Goal: Task Accomplishment & Management: Use online tool/utility

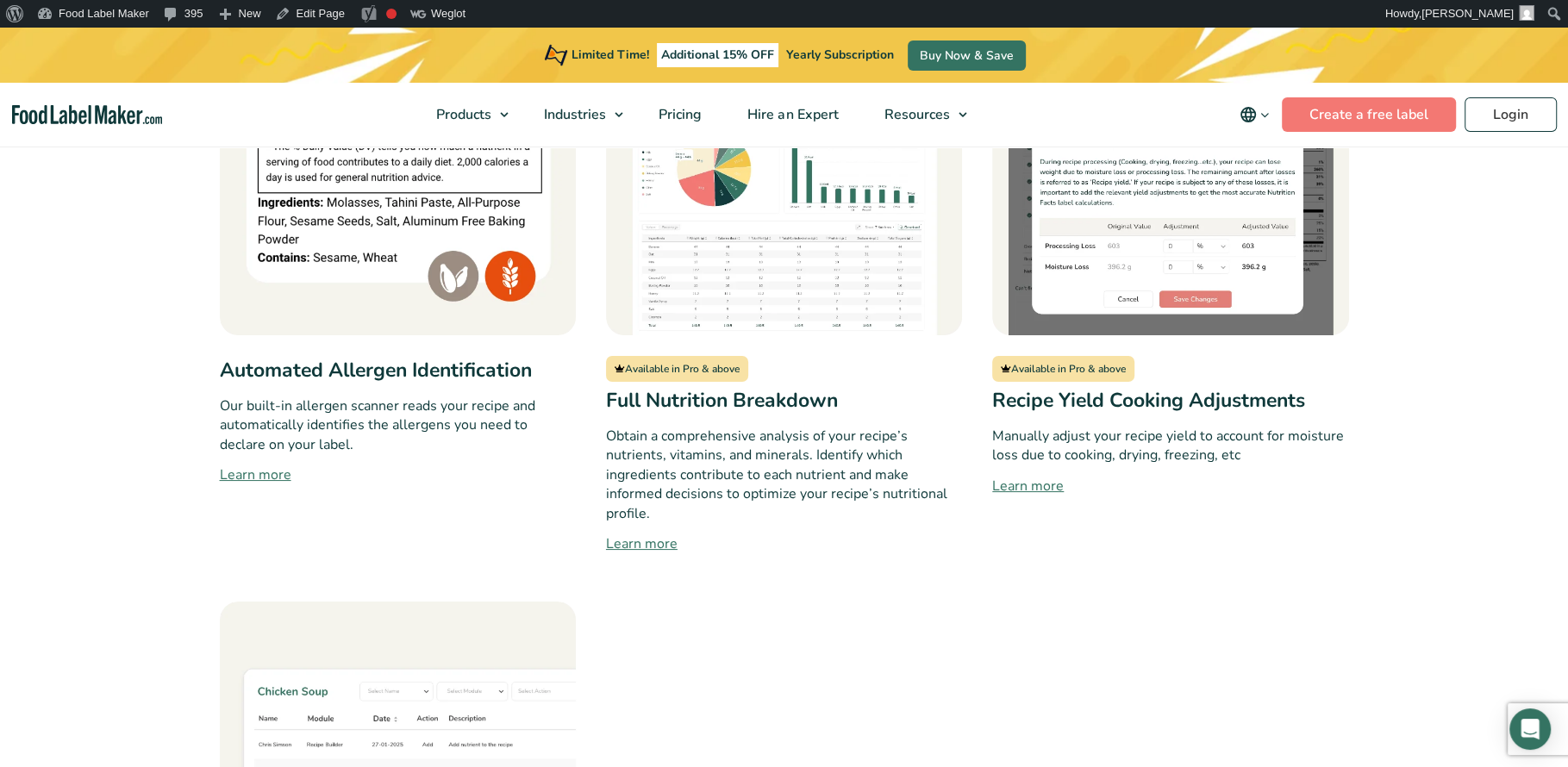
click at [1026, 475] on link "Learn more" at bounding box center [1170, 486] width 356 height 21
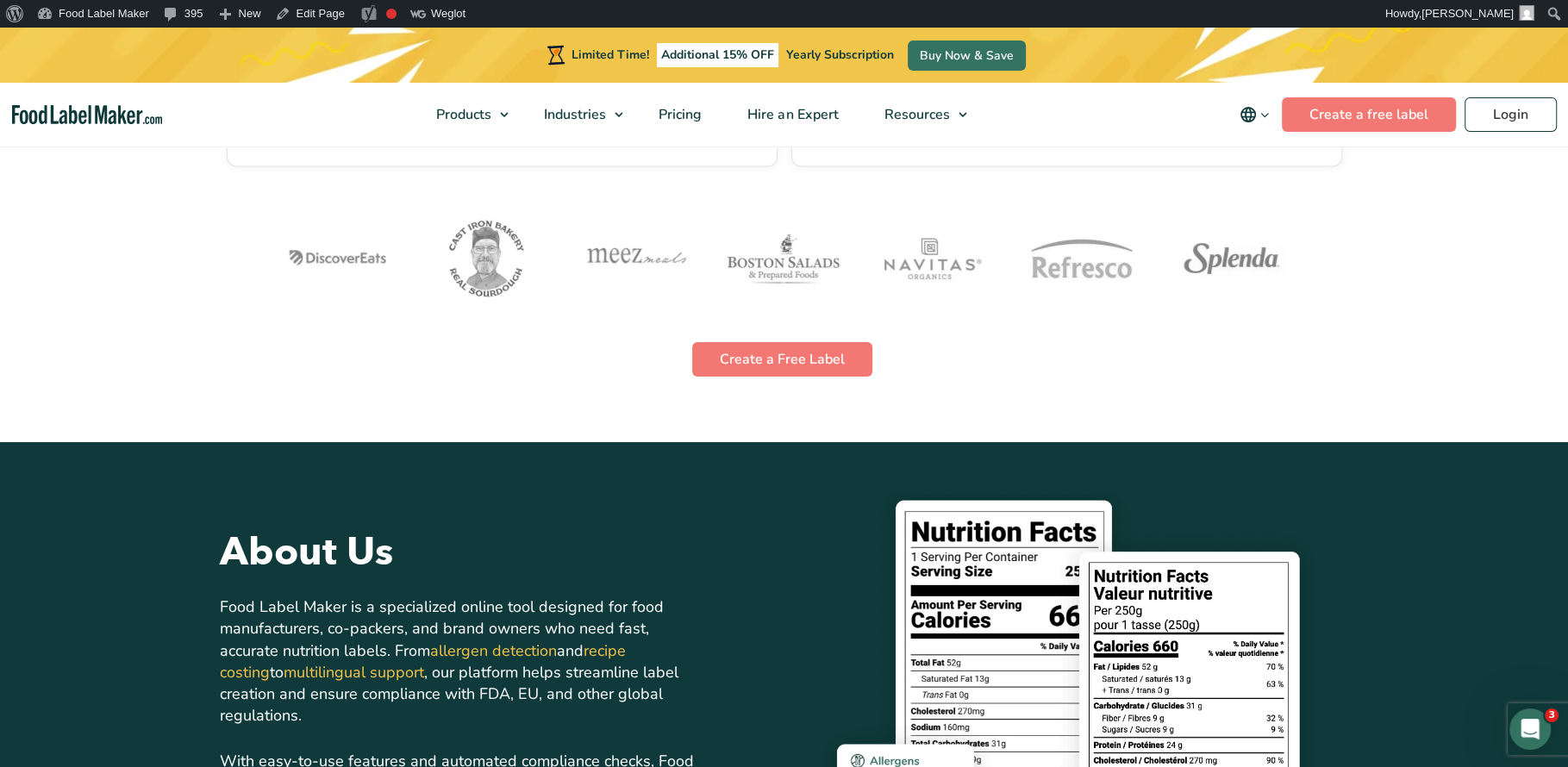
scroll to position [3301, 0]
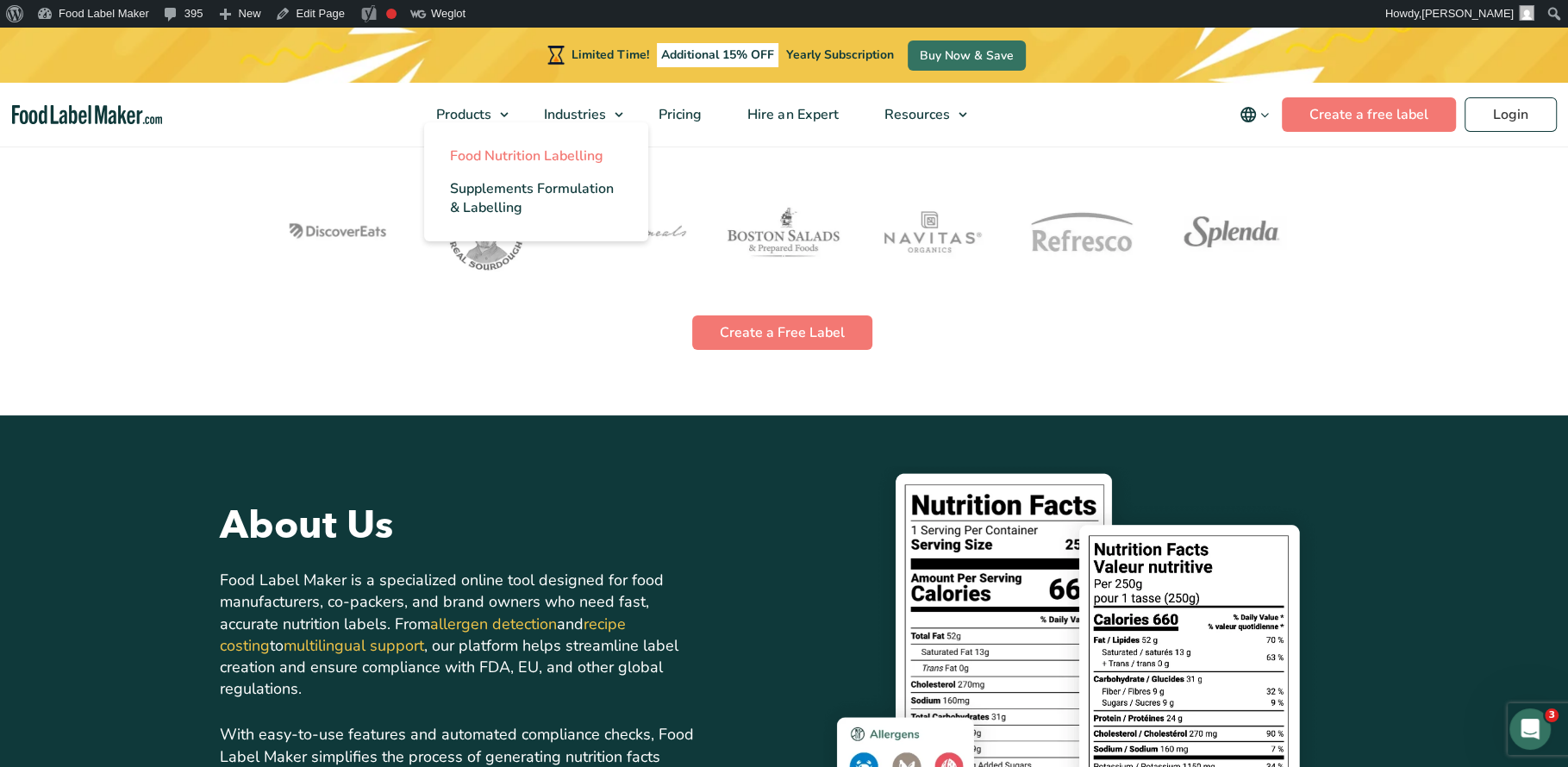
click at [478, 160] on span "Food Nutrition Labelling" at bounding box center [526, 156] width 154 height 19
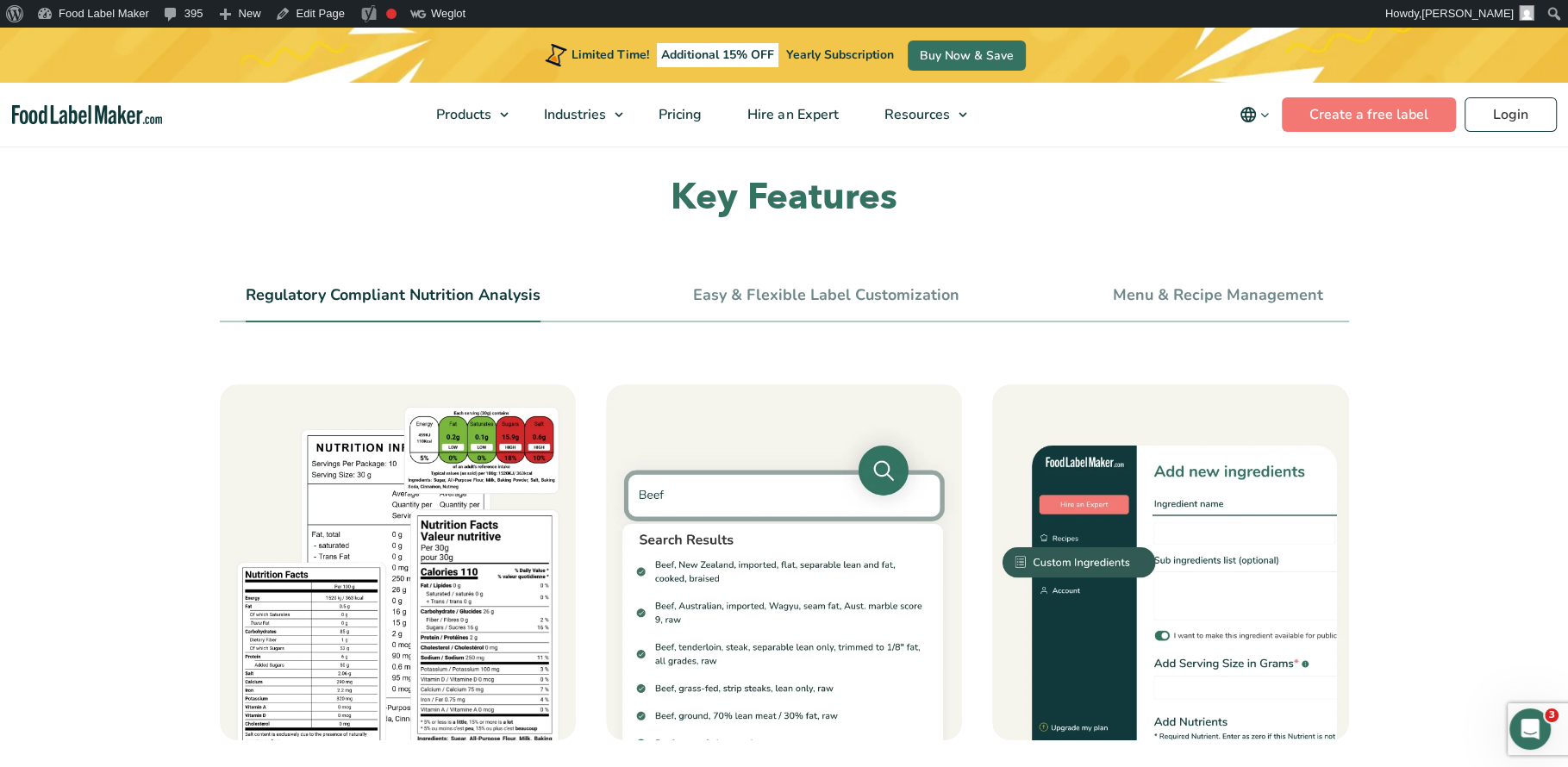
scroll to position [514, 0]
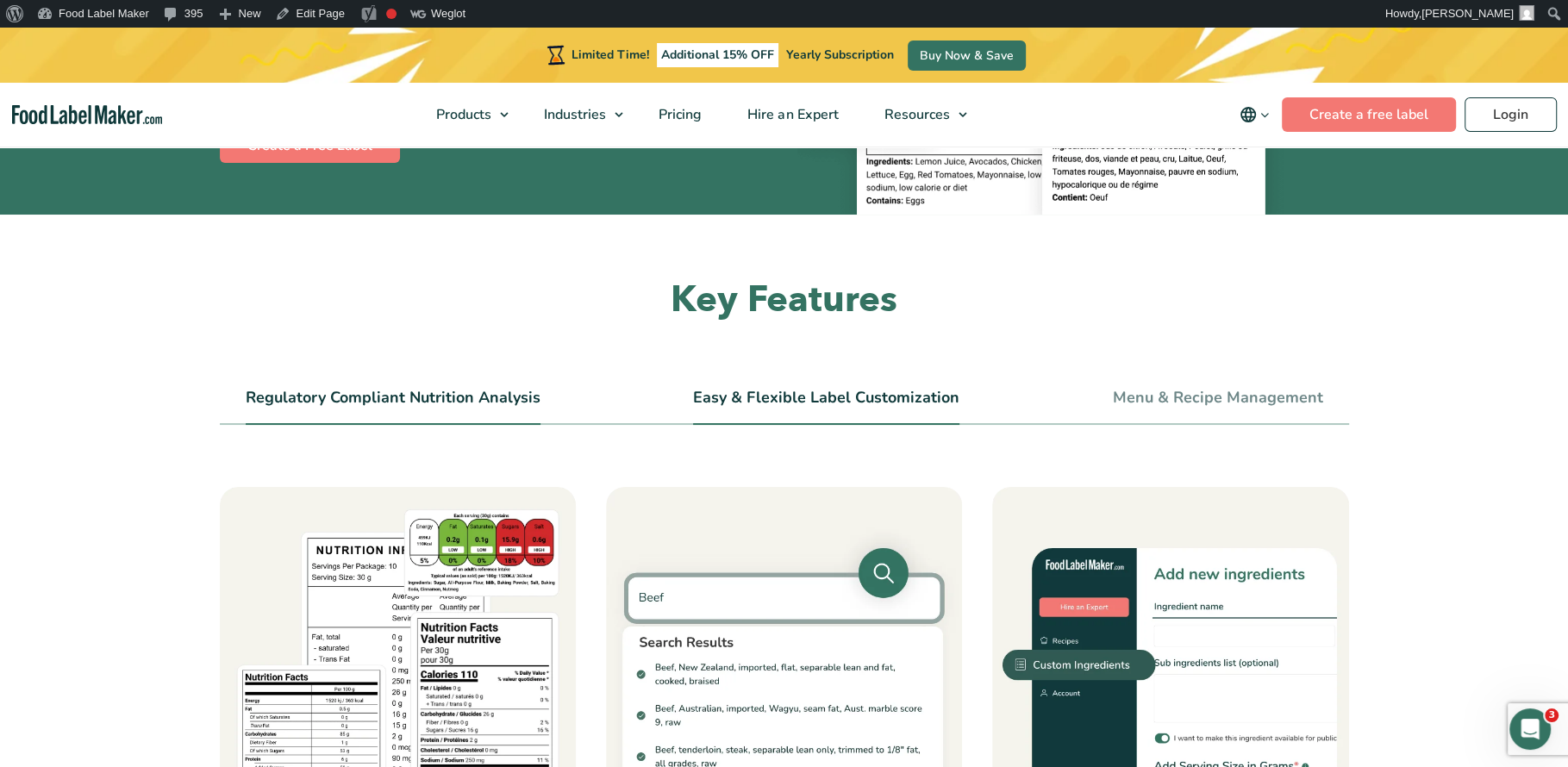
click at [783, 409] on li "Easy & Flexible Label Customization" at bounding box center [825, 405] width 266 height 39
click at [824, 394] on link "Easy & Flexible Label Customization" at bounding box center [825, 398] width 266 height 19
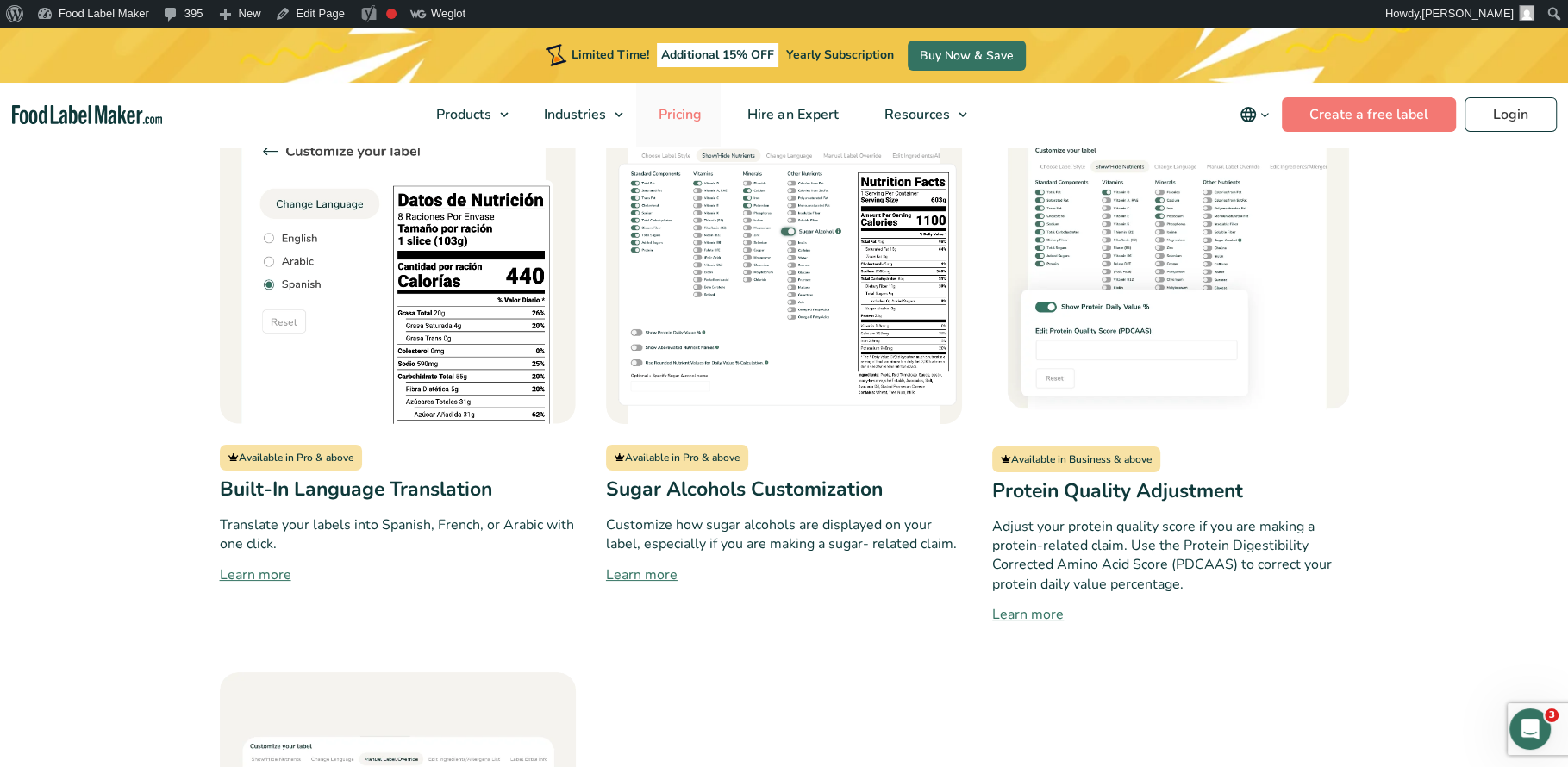
scroll to position [1557, 0]
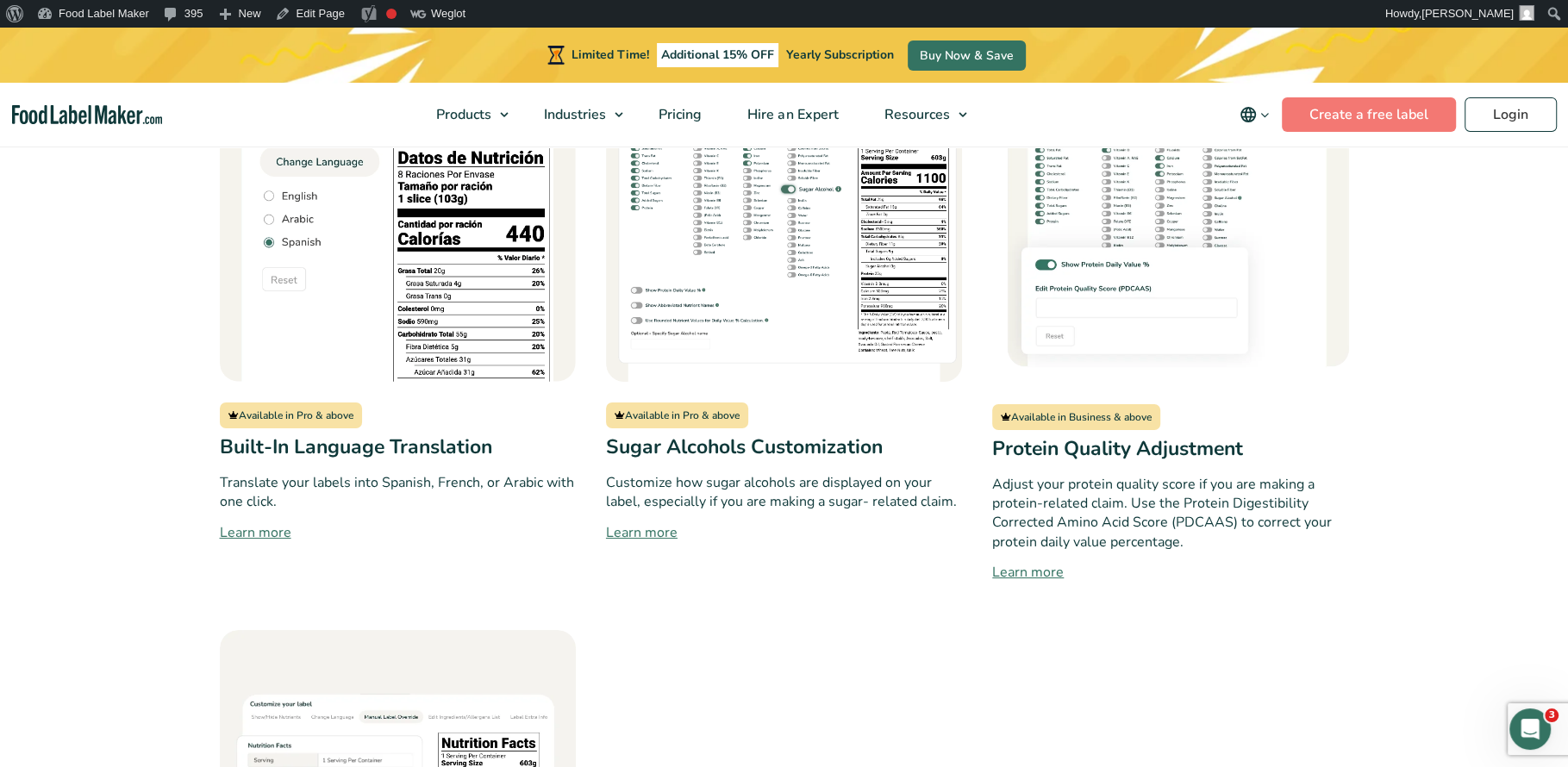
click at [1143, 519] on p "Adjust your protein quality score if you are making a protein-related claim. Us…" at bounding box center [1170, 513] width 356 height 77
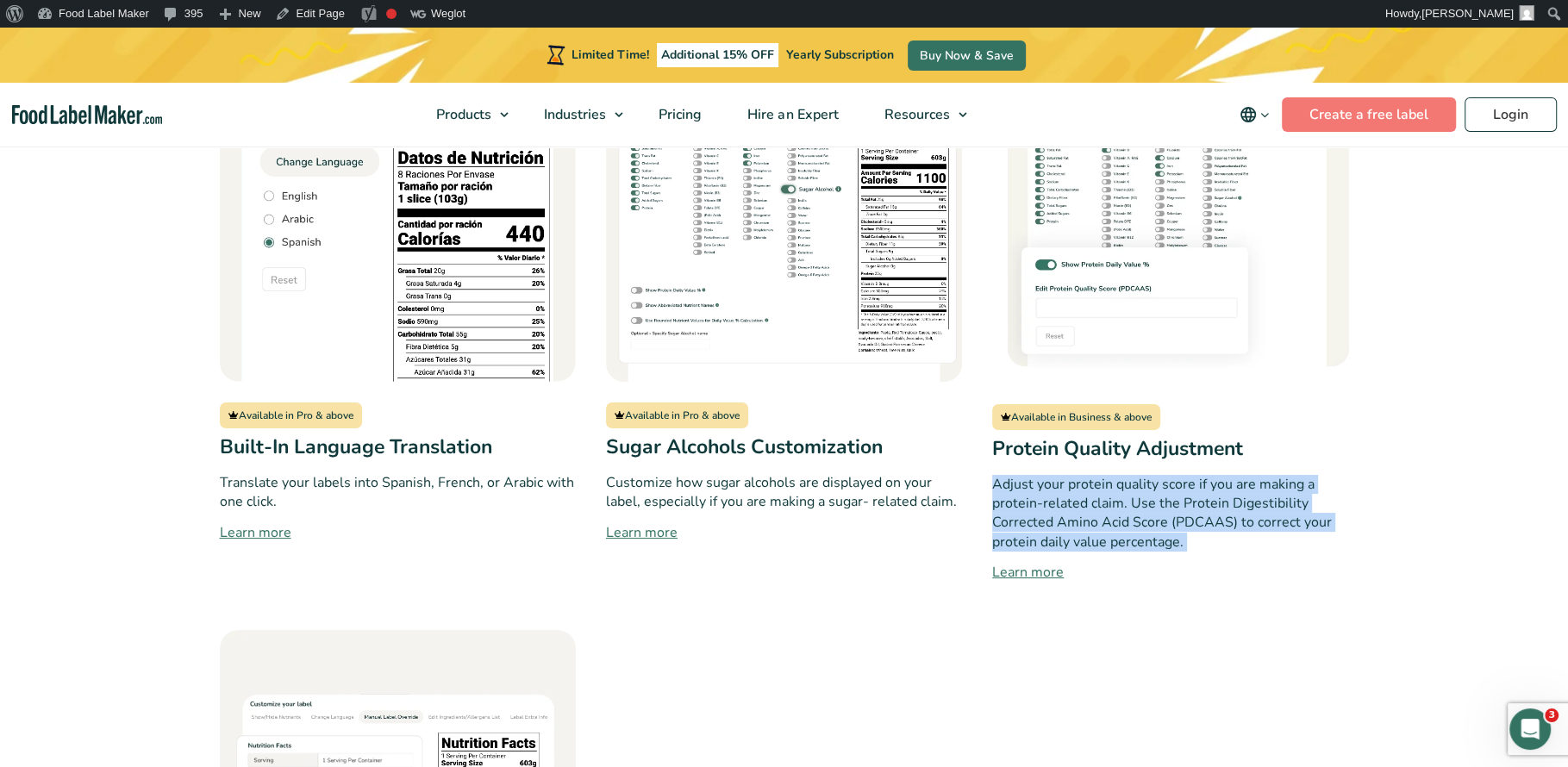
click at [1143, 519] on p "Adjust your protein quality score if you are making a protein-related claim. Us…" at bounding box center [1170, 513] width 356 height 77
copy div "Adjust your protein quality score if you are making a protein-related claim. Us…"
click at [1228, 545] on p "Adjust your protein quality score if you are making a protein-related claim. Us…" at bounding box center [1170, 513] width 356 height 77
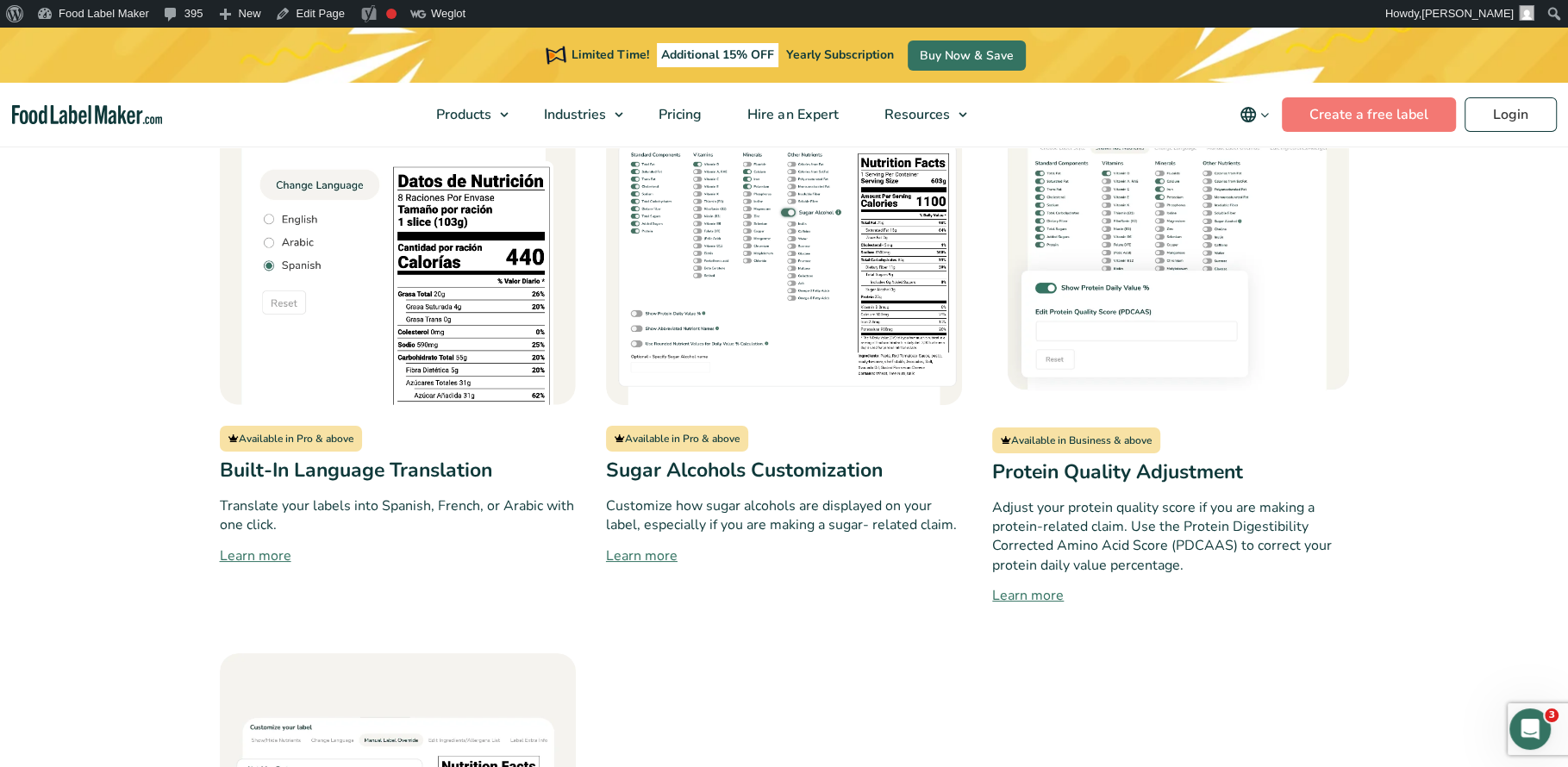
scroll to position [1532, 0]
click at [1272, 574] on p "Adjust your protein quality score if you are making a protein-related claim. Us…" at bounding box center [1170, 538] width 356 height 77
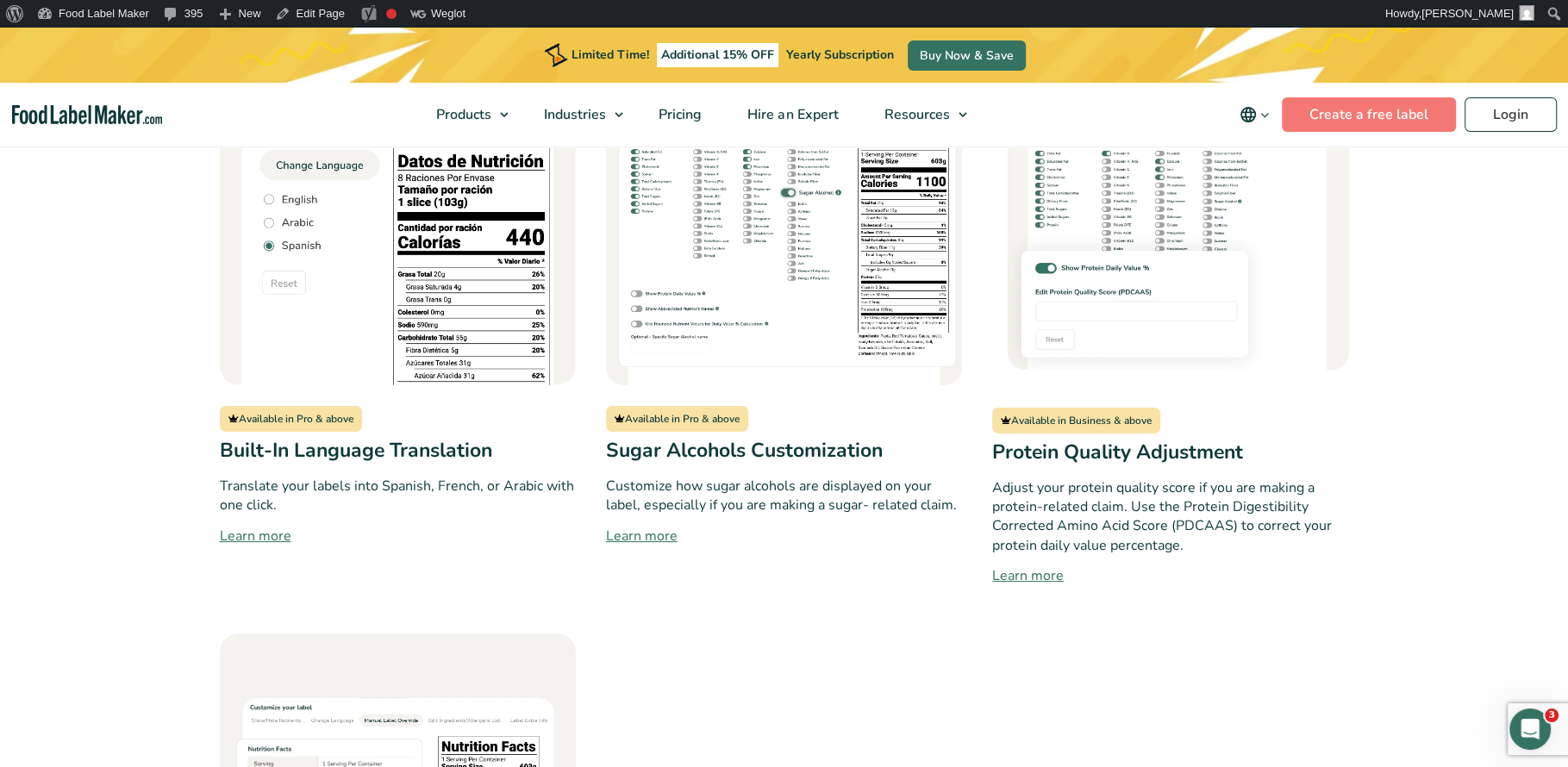
scroll to position [1556, 0]
click at [1119, 507] on p "Adjust your protein quality score if you are making a protein-related claim. Us…" at bounding box center [1170, 515] width 356 height 77
click at [1228, 569] on link "Learn more" at bounding box center [1170, 574] width 356 height 21
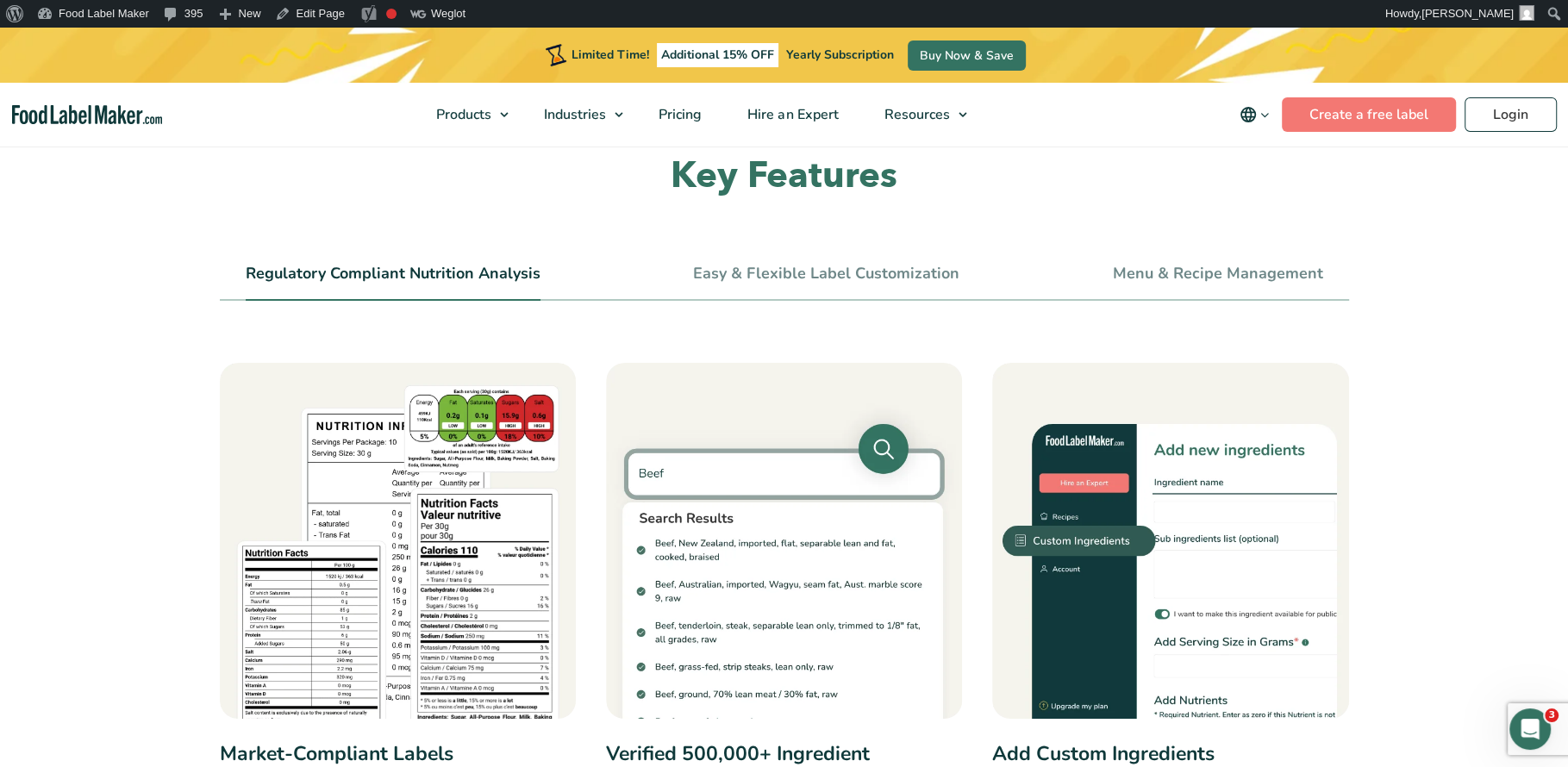
scroll to position [609, 0]
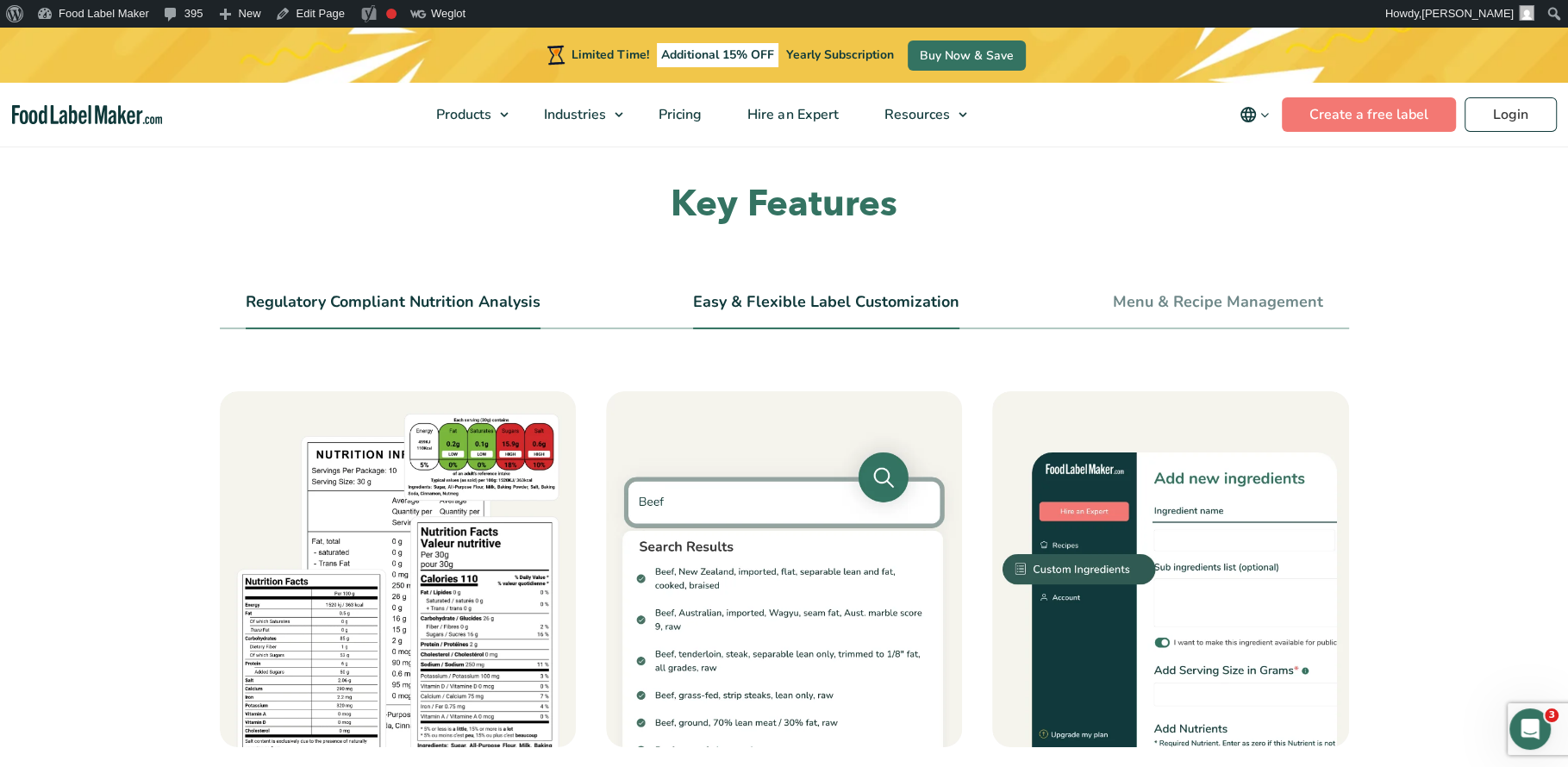
click at [875, 293] on link "Easy & Flexible Label Customization" at bounding box center [825, 303] width 266 height 19
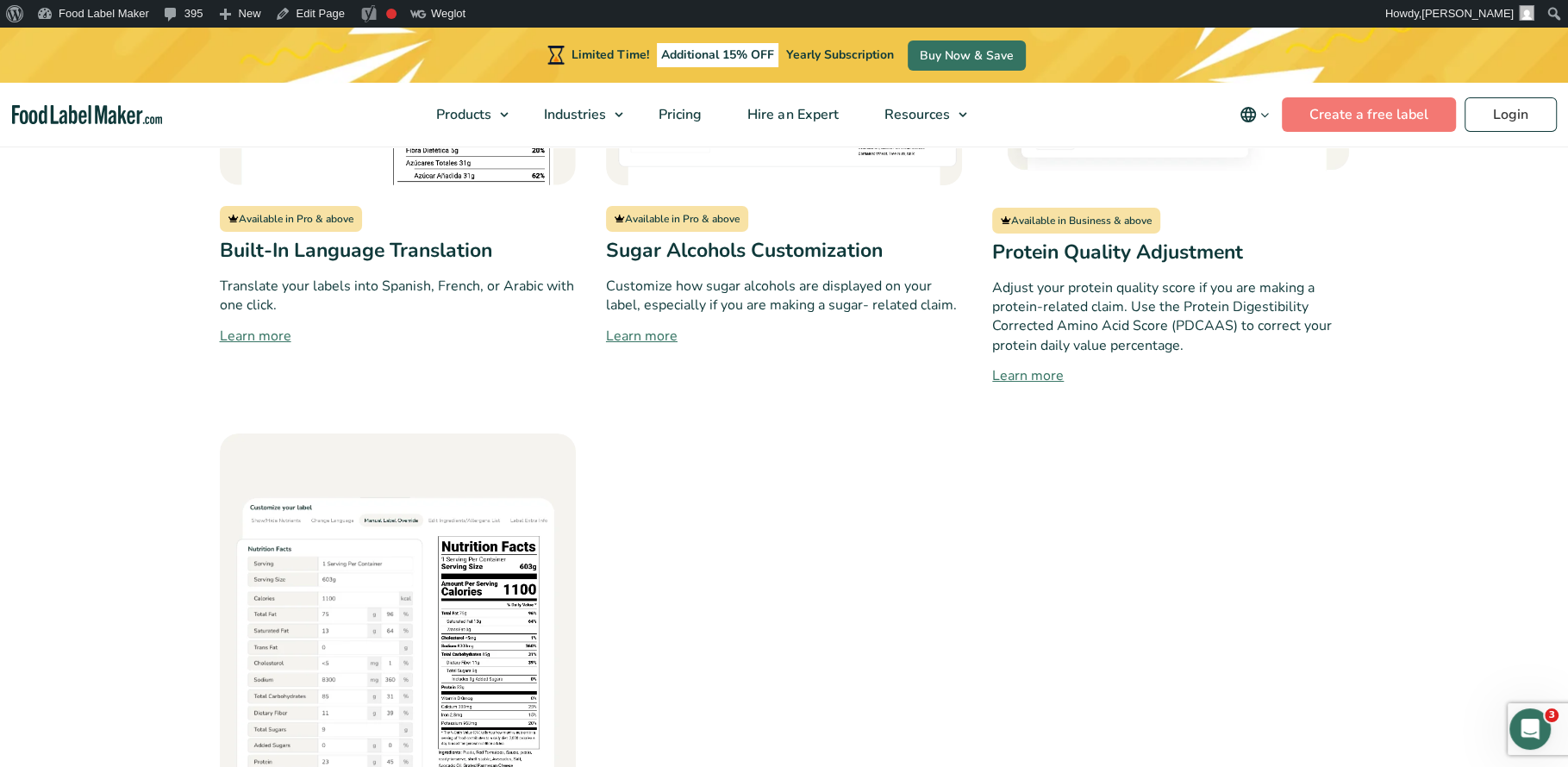
scroll to position [1754, 0]
click at [1103, 345] on p "Adjust your protein quality score if you are making a protein-related claim. Us…" at bounding box center [1170, 316] width 356 height 77
click at [1181, 345] on p "Adjust your protein quality score if you are making a protein-related claim. Us…" at bounding box center [1170, 316] width 356 height 77
click at [1142, 336] on p "Adjust your protein quality score if you are making a protein-related claim. Us…" at bounding box center [1170, 316] width 356 height 77
click at [1094, 302] on p "Adjust your protein quality score if you are making a protein-related claim. Us…" at bounding box center [1170, 316] width 356 height 77
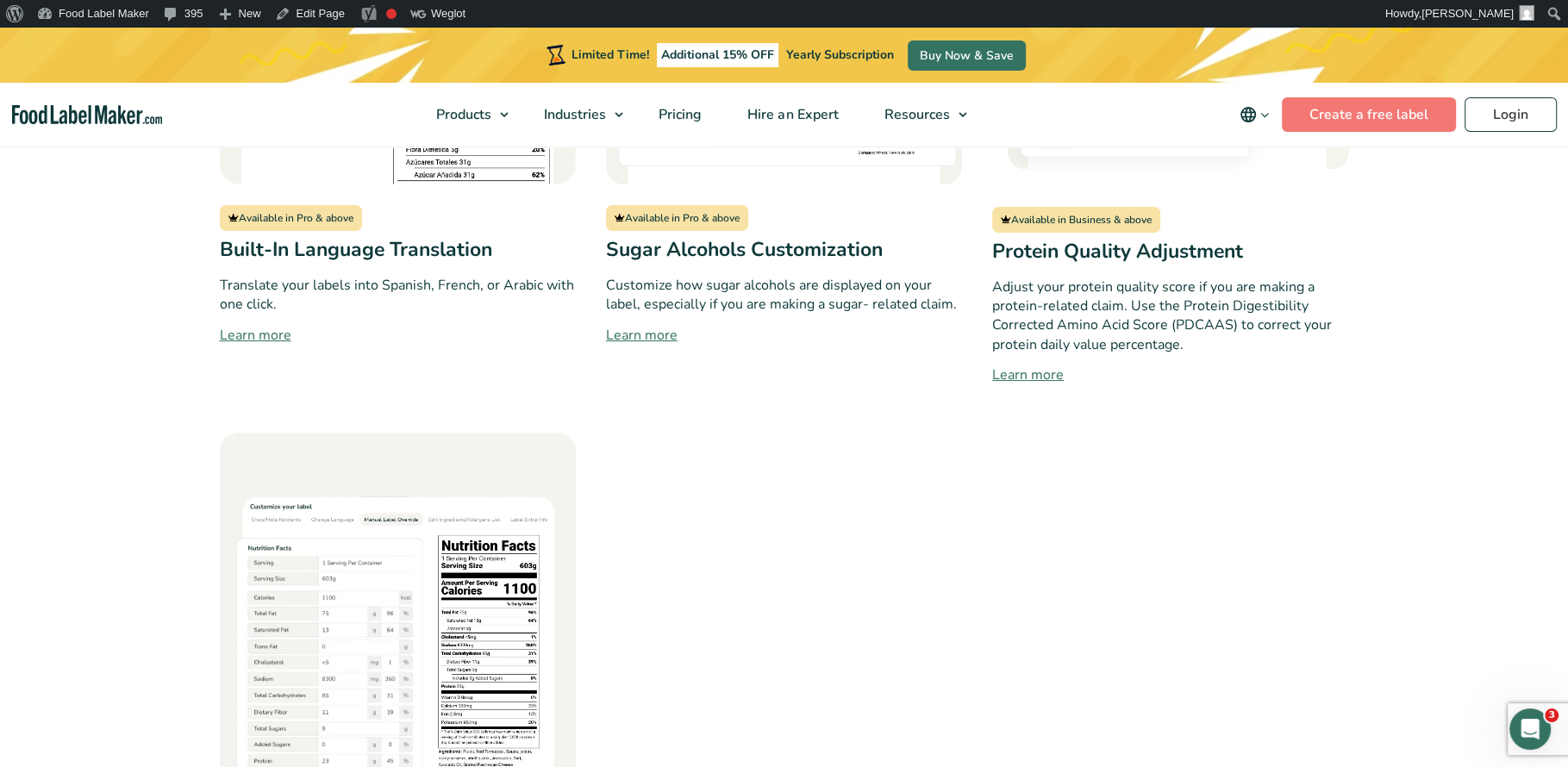
click at [1043, 316] on p "Adjust your protein quality score if you are making a protein-related claim. Us…" at bounding box center [1170, 316] width 356 height 77
click at [1177, 350] on p "Adjust your protein quality score if you are making a protein-related claim. Us…" at bounding box center [1170, 316] width 356 height 77
click at [1164, 331] on p "Adjust your protein quality score if you are making a protein-related claim. Us…" at bounding box center [1170, 316] width 356 height 77
click at [1133, 322] on p "Adjust your protein quality score if you are making a protein-related claim. Us…" at bounding box center [1170, 316] width 356 height 77
click at [1138, 330] on p "Adjust your protein quality score if you are making a protein-related claim. Us…" at bounding box center [1170, 316] width 356 height 77
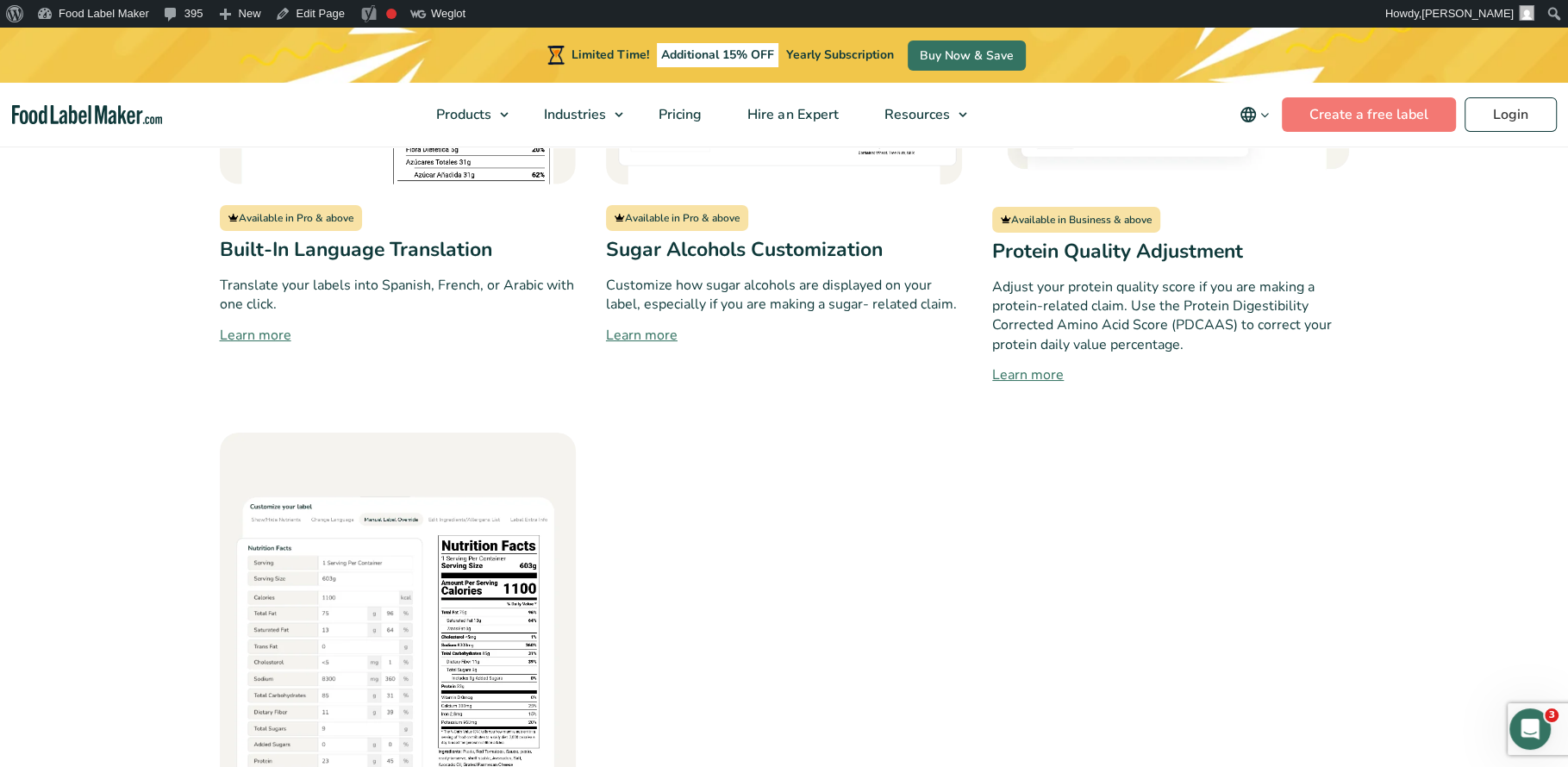
click at [1159, 337] on p "Adjust your protein quality score if you are making a protein-related claim. Us…" at bounding box center [1170, 316] width 356 height 77
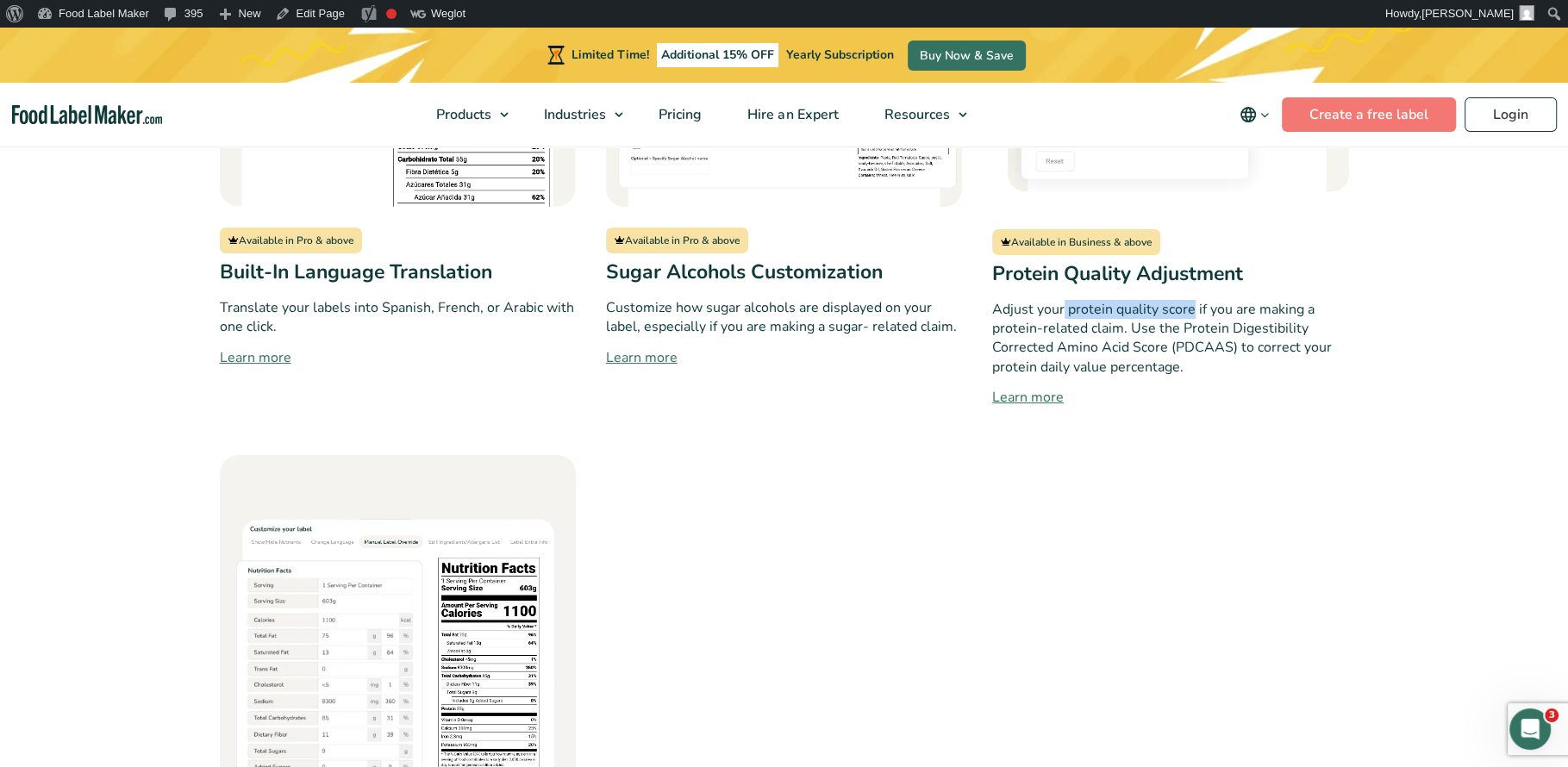
drag, startPoint x: 1193, startPoint y: 314, endPoint x: 1066, endPoint y: 316, distance: 127.0
click at [1066, 316] on p "Adjust your protein quality score if you are making a protein-related claim. Us…" at bounding box center [1170, 338] width 356 height 77
copy p "protein quality score"
click at [1118, 331] on p "Adjust your protein quality score if you are making a protein-related claim. Us…" at bounding box center [1170, 338] width 356 height 77
click at [1499, 117] on link "Login" at bounding box center [1510, 115] width 92 height 35
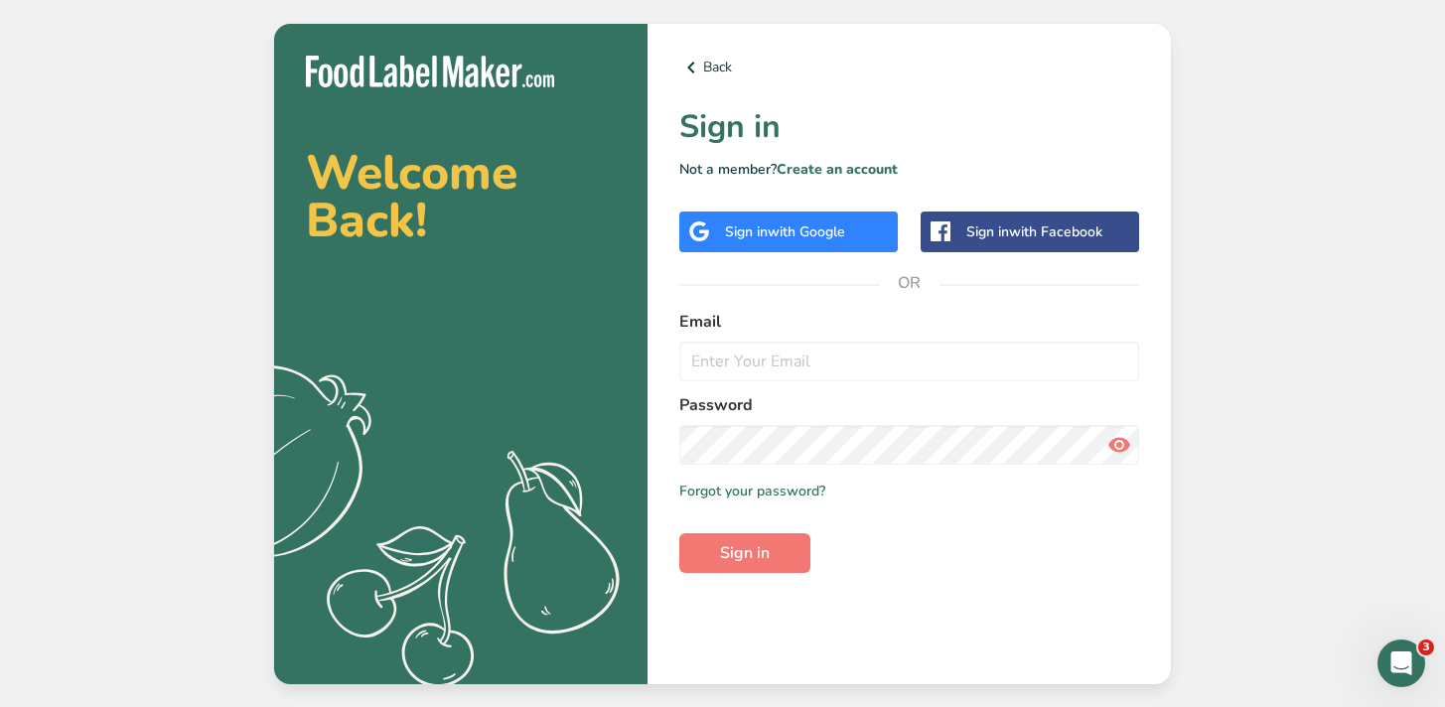
click at [780, 238] on span "with Google" at bounding box center [806, 231] width 77 height 19
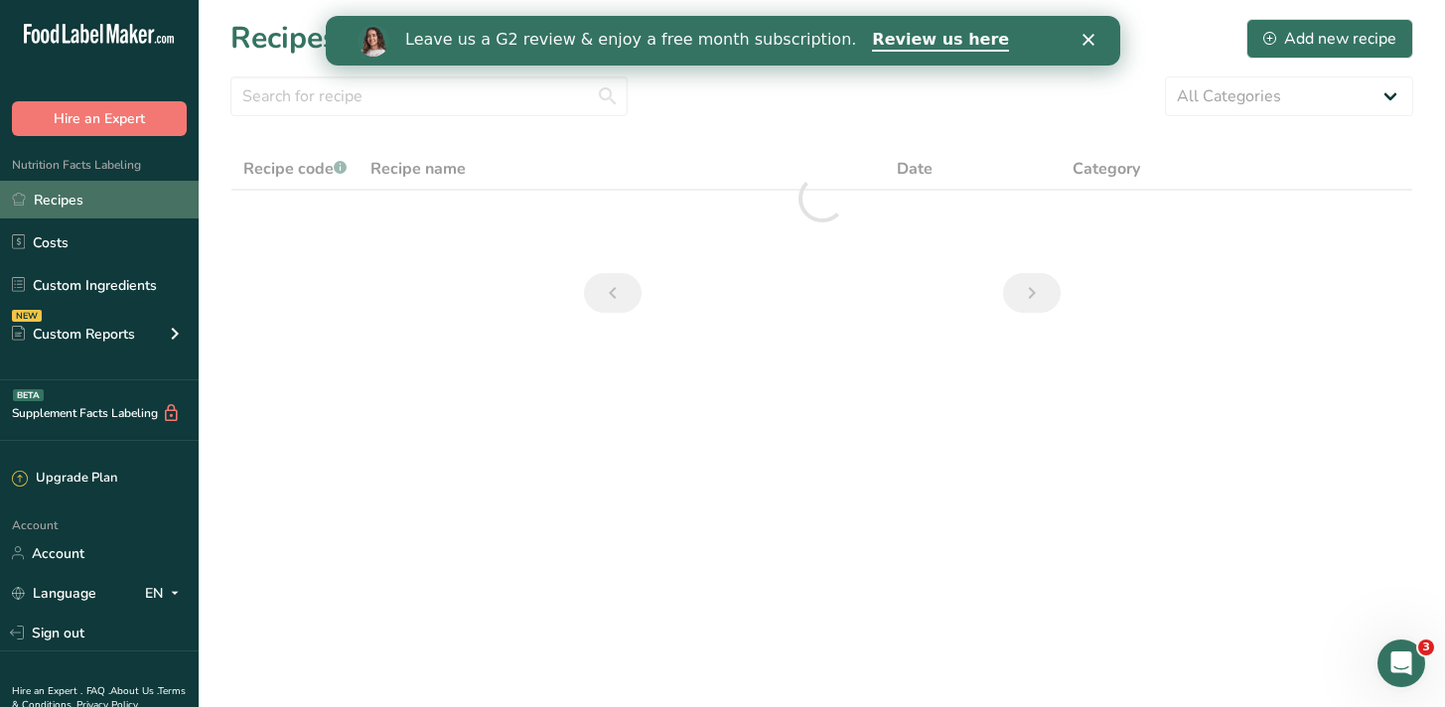
click at [86, 204] on link "Recipes" at bounding box center [99, 200] width 199 height 38
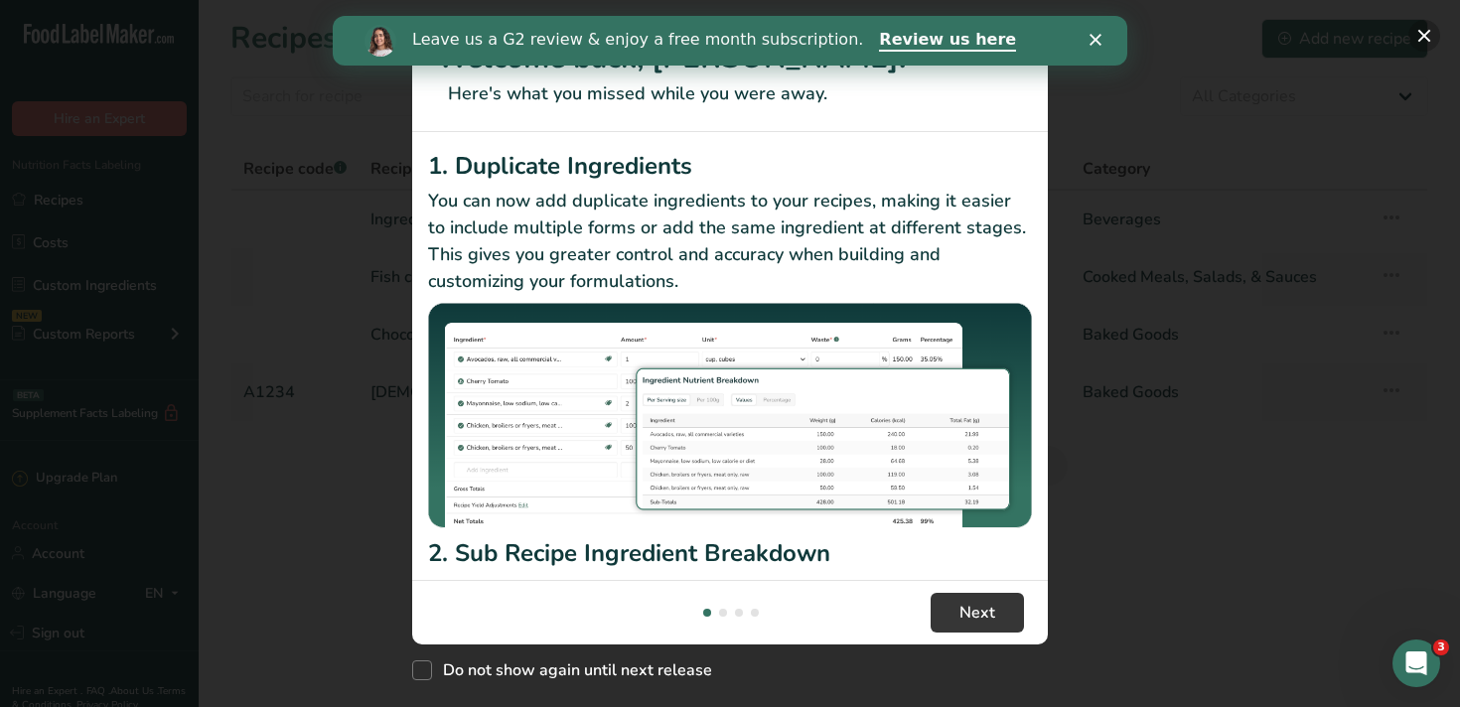
click at [1422, 31] on button "New Features" at bounding box center [1424, 36] width 32 height 32
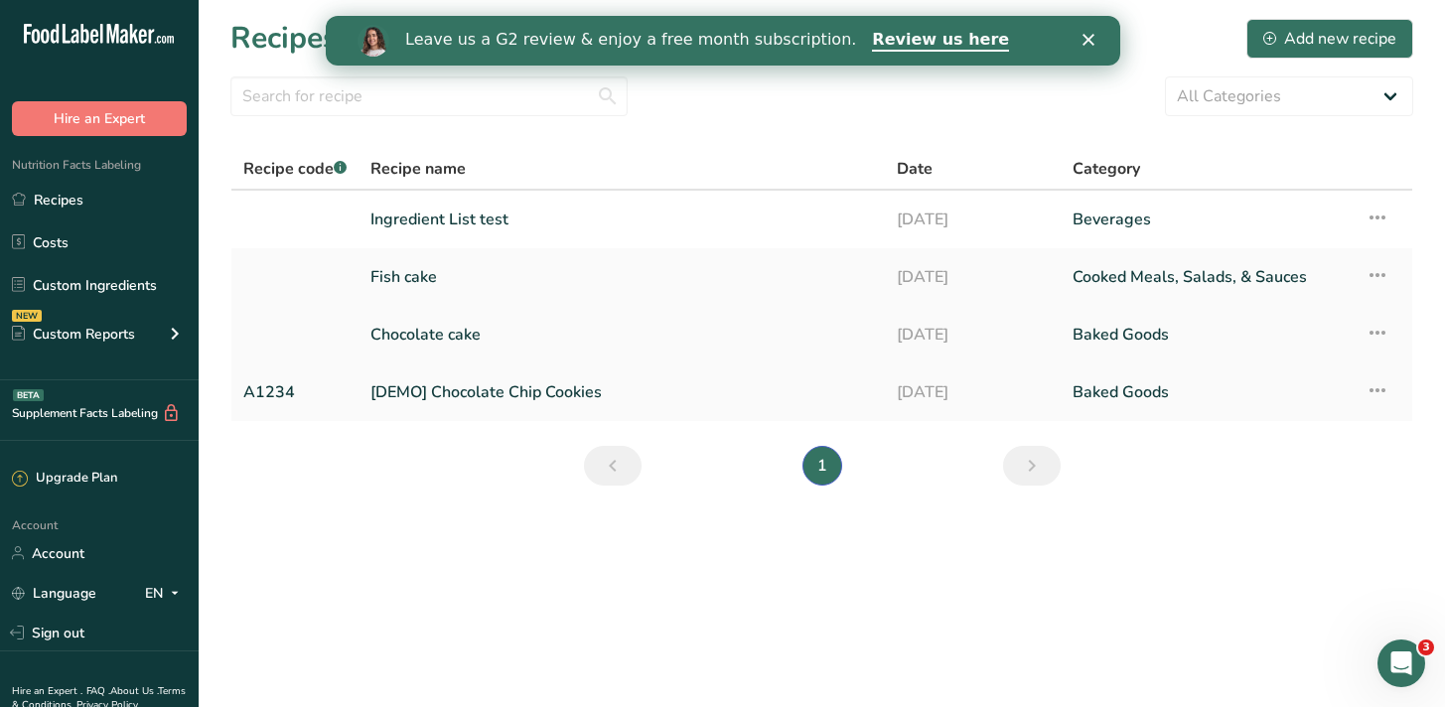
click at [439, 317] on link "Chocolate cake" at bounding box center [621, 335] width 503 height 42
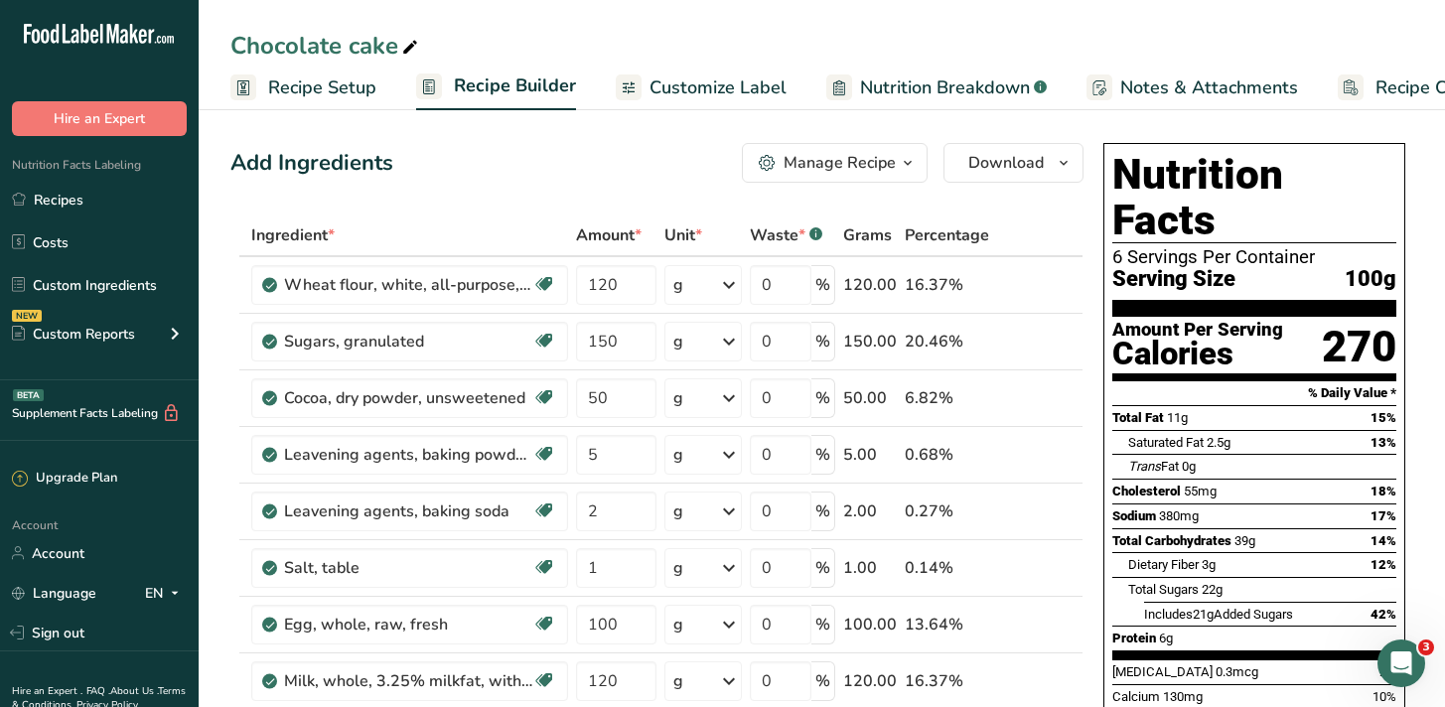
click at [954, 81] on span "Nutrition Breakdown" at bounding box center [945, 87] width 170 height 27
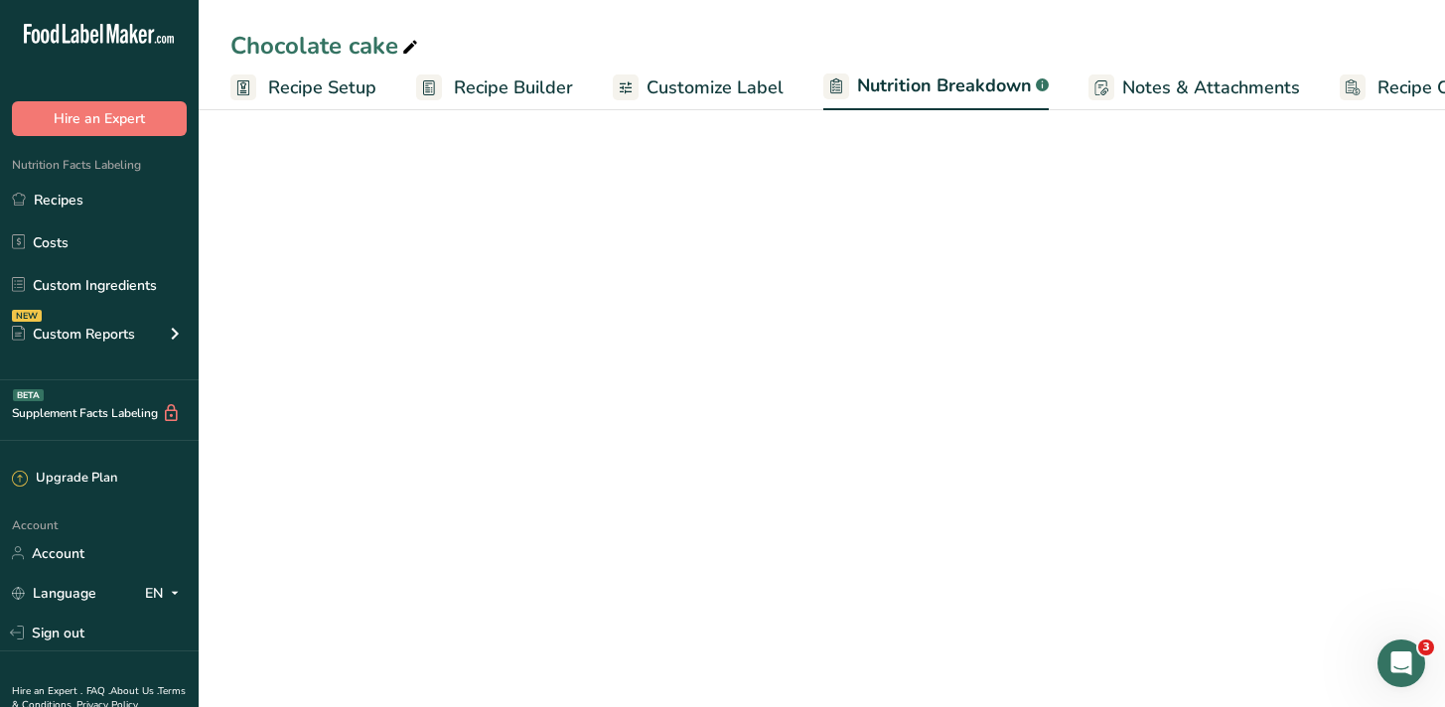
scroll to position [0, 84]
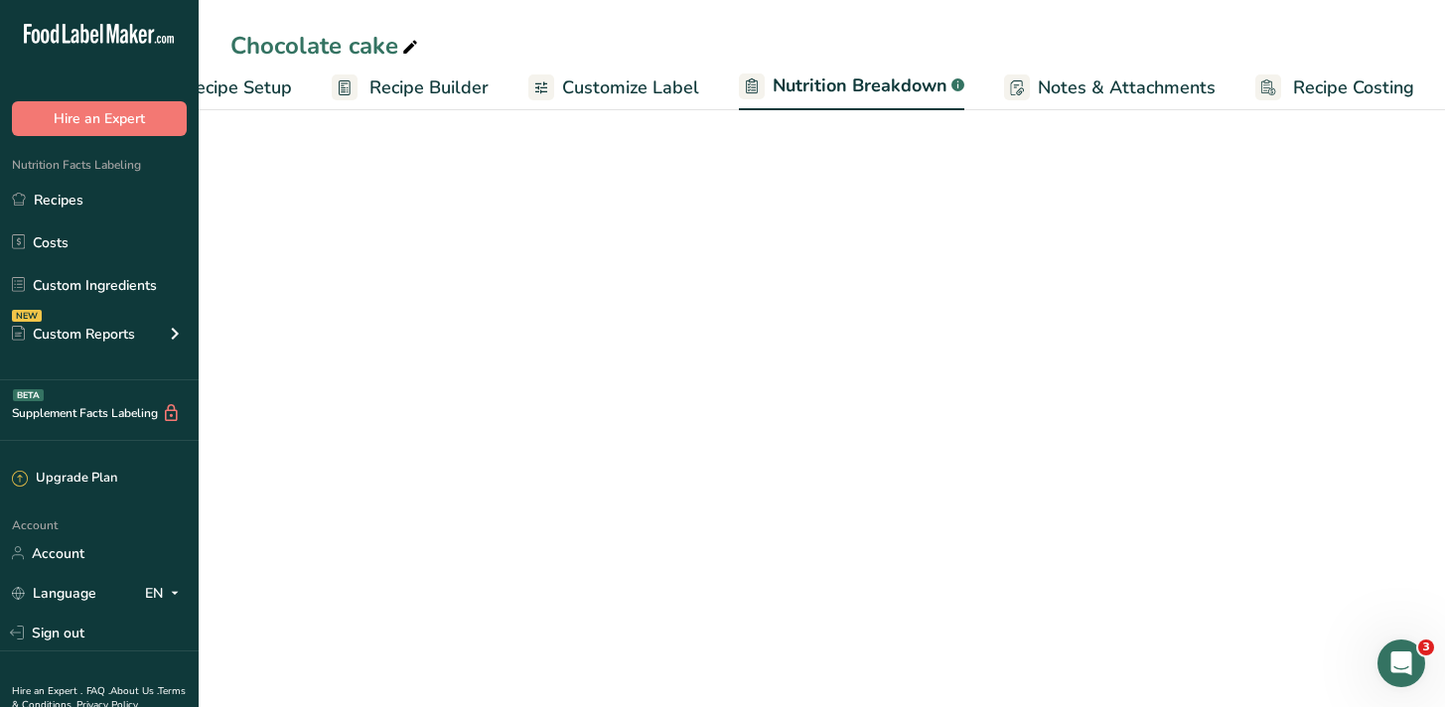
select select "Calories"
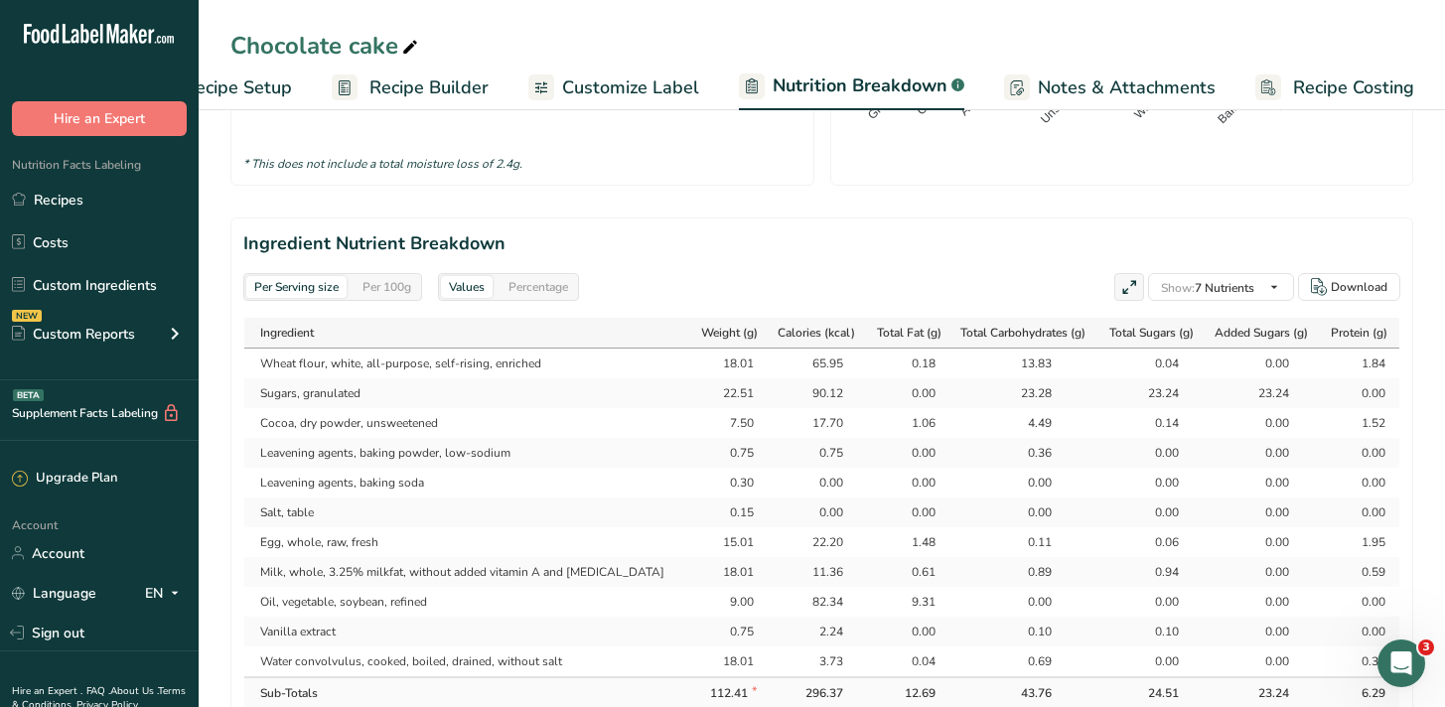
scroll to position [1481, 0]
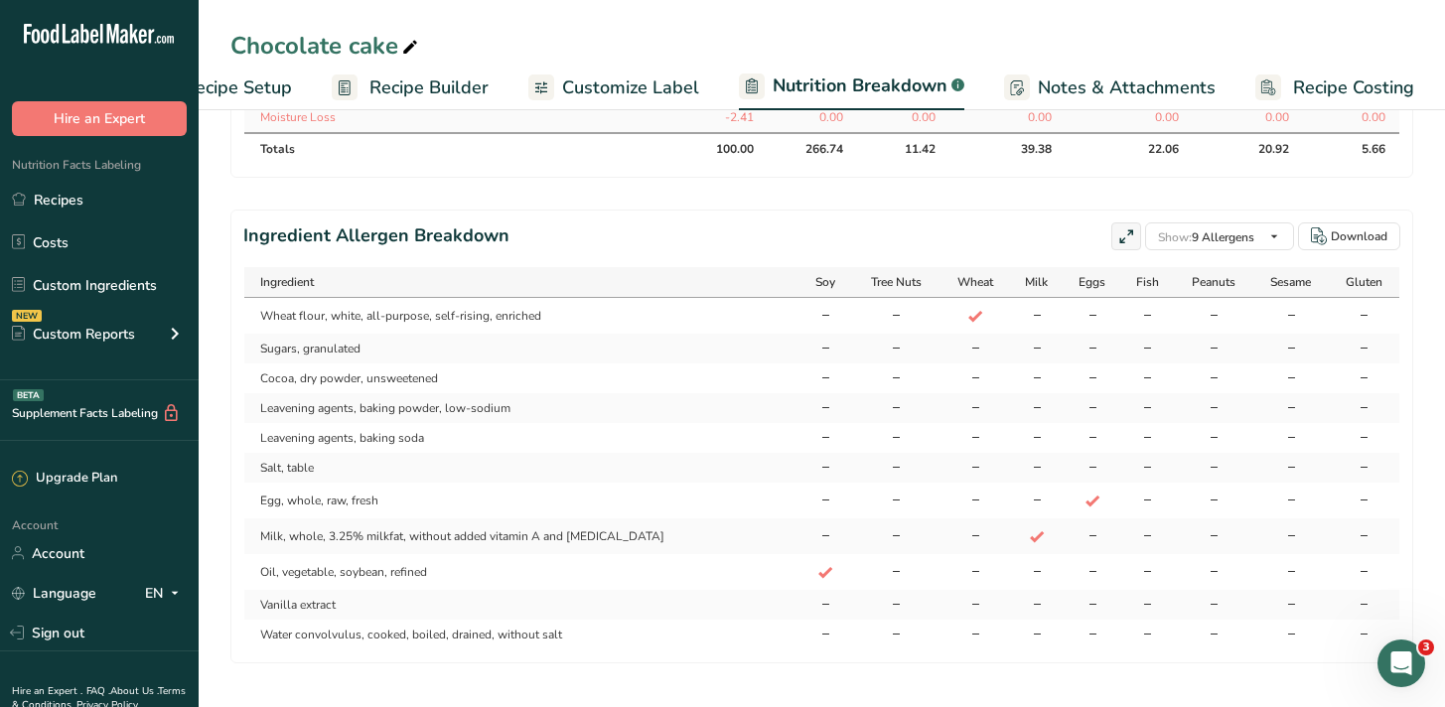
click at [272, 87] on span "Recipe Setup" at bounding box center [238, 87] width 108 height 27
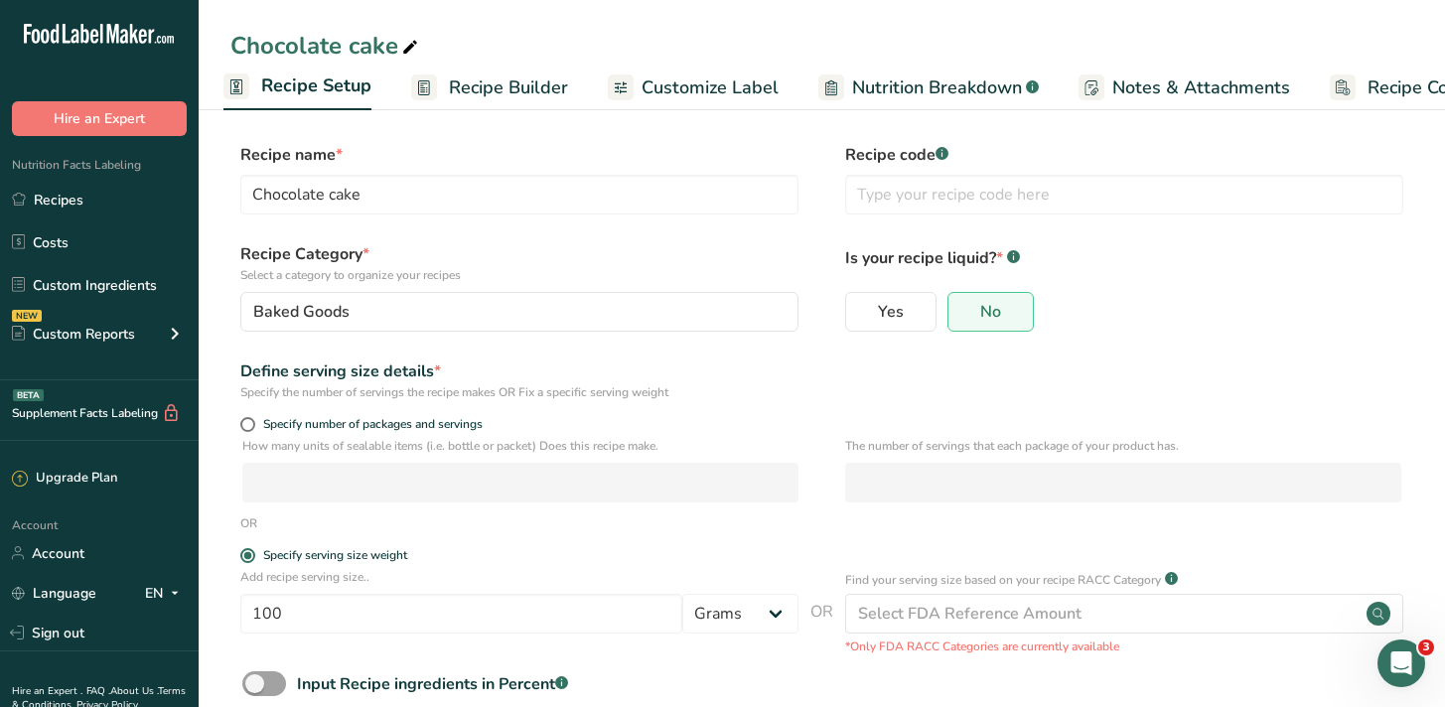
click at [480, 77] on span "Recipe Builder" at bounding box center [508, 87] width 119 height 27
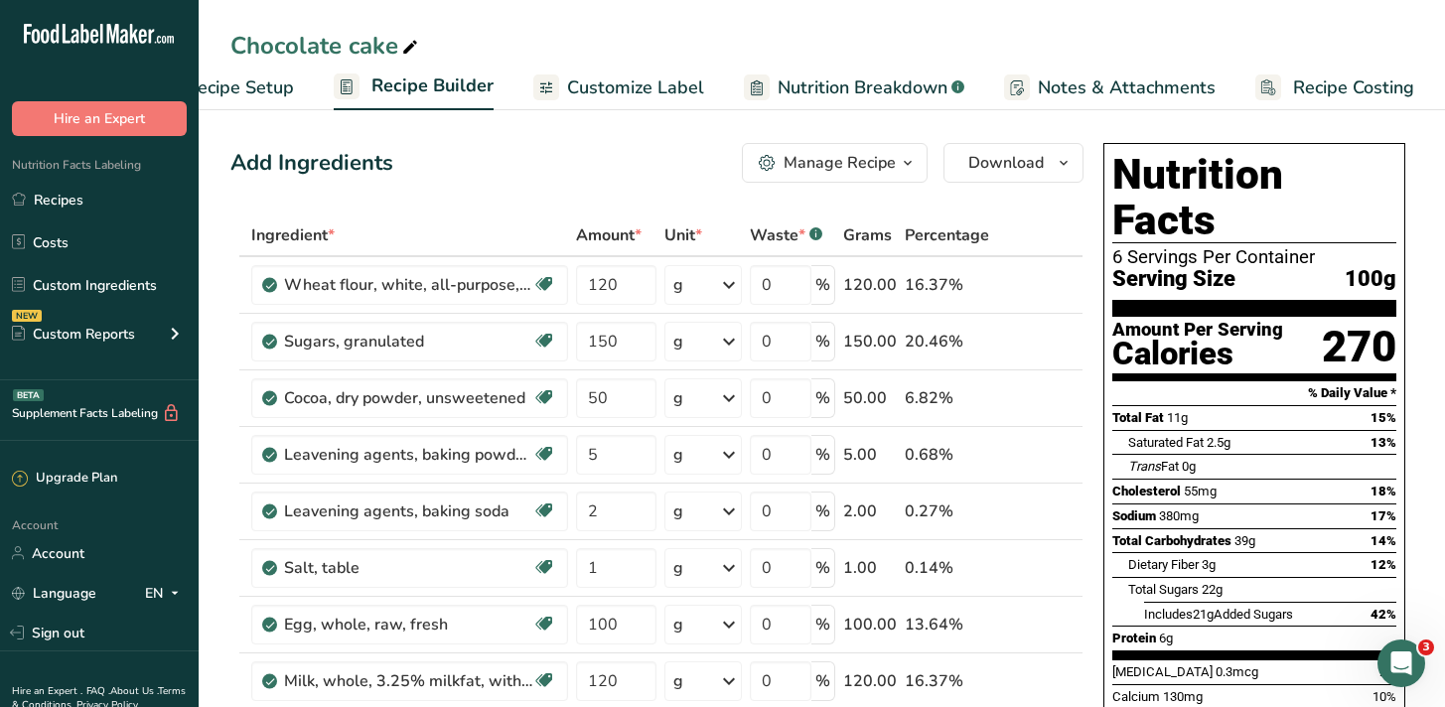
click at [596, 74] on span "Customize Label" at bounding box center [635, 87] width 137 height 27
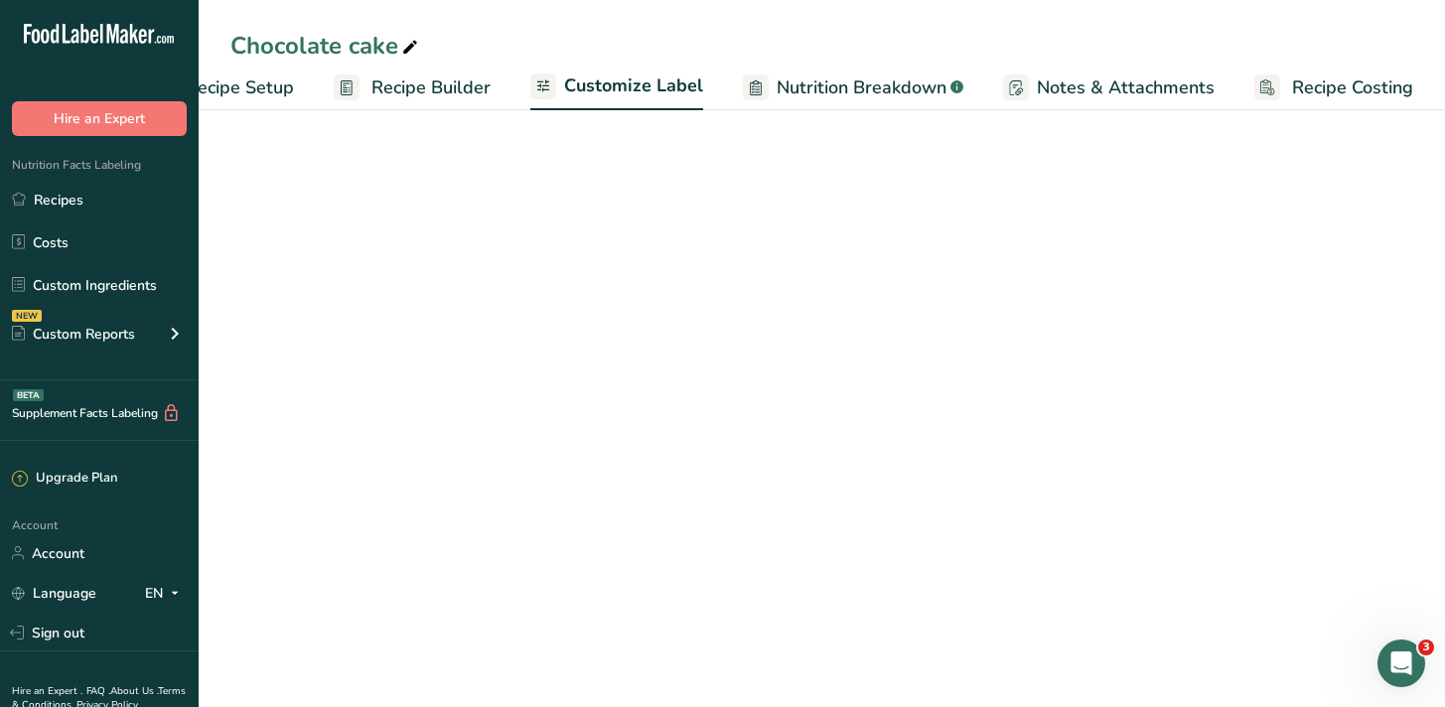
scroll to position [0, 82]
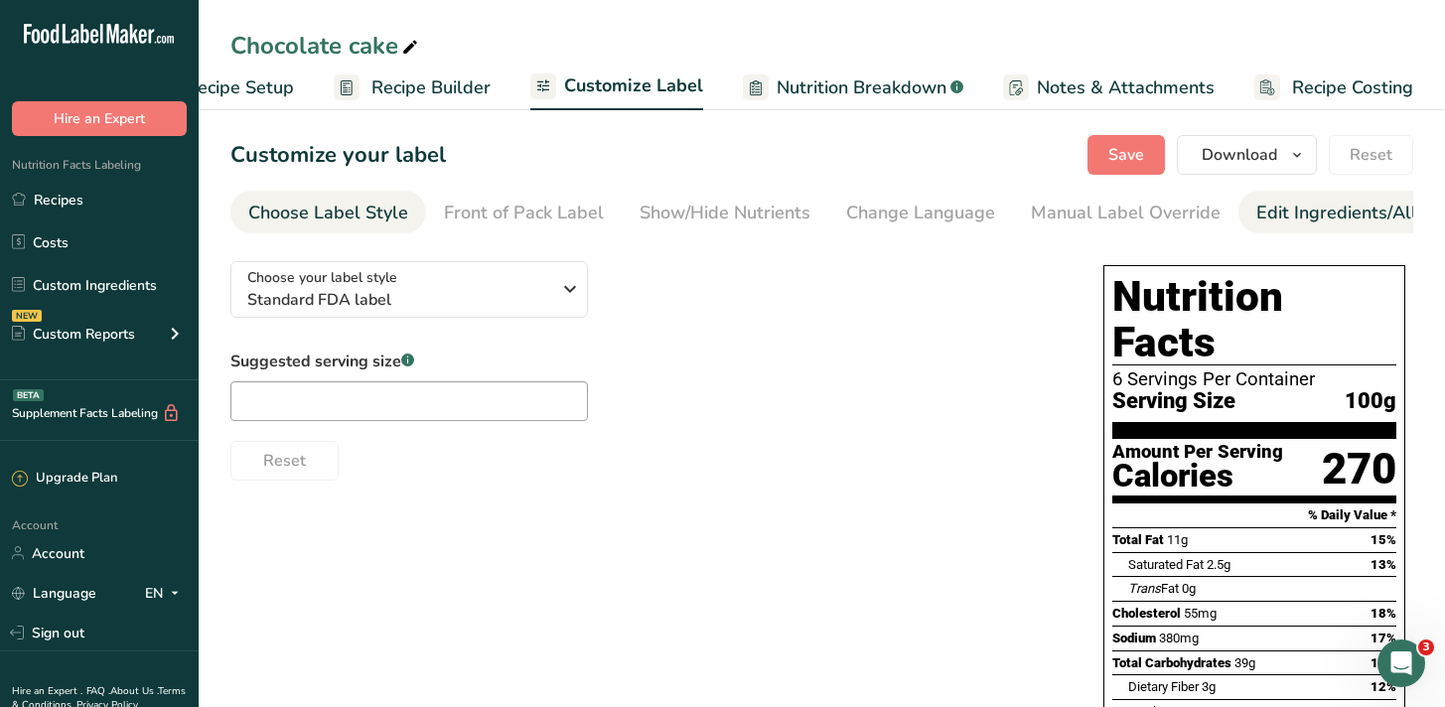
click at [1299, 209] on div "Edit Ingredients/Allergens List" at bounding box center [1382, 213] width 252 height 27
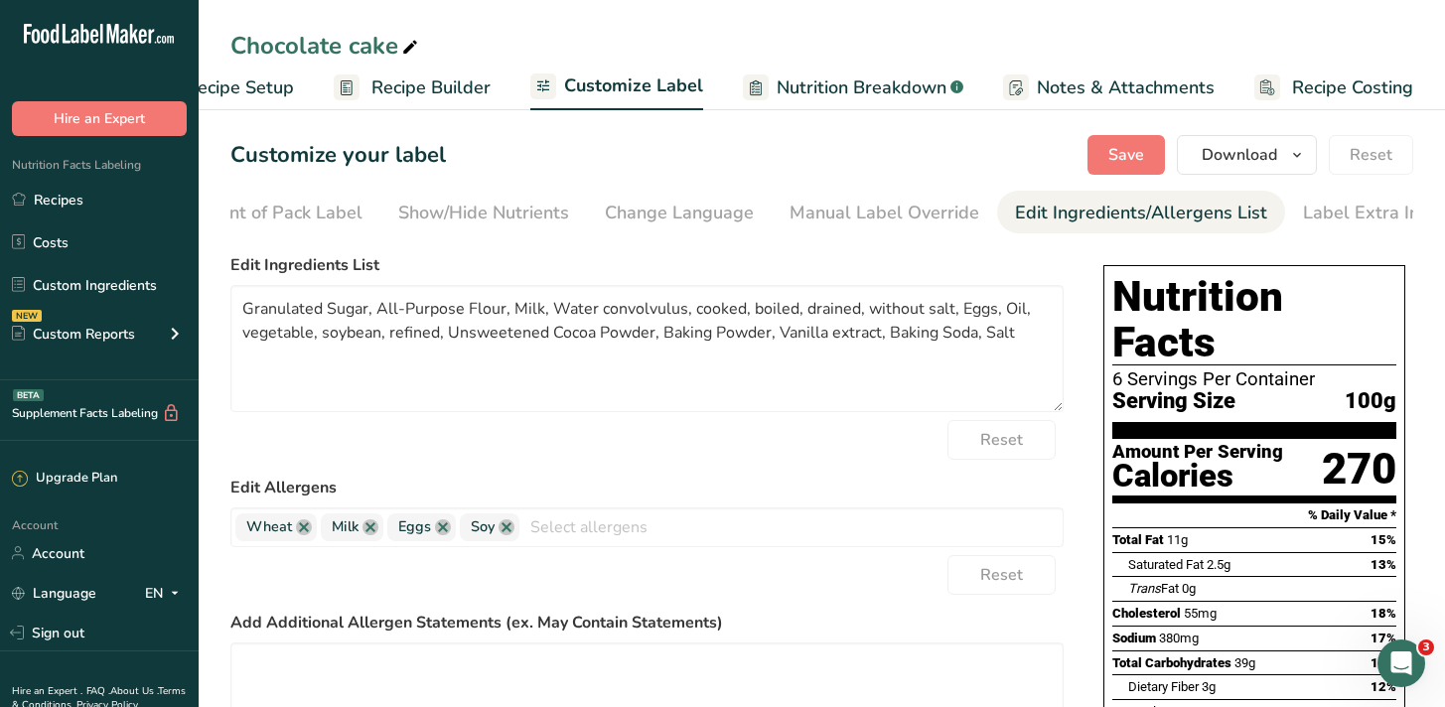
scroll to position [0, 260]
click at [1299, 209] on div "Label Extra Info" at bounding box center [1350, 213] width 132 height 27
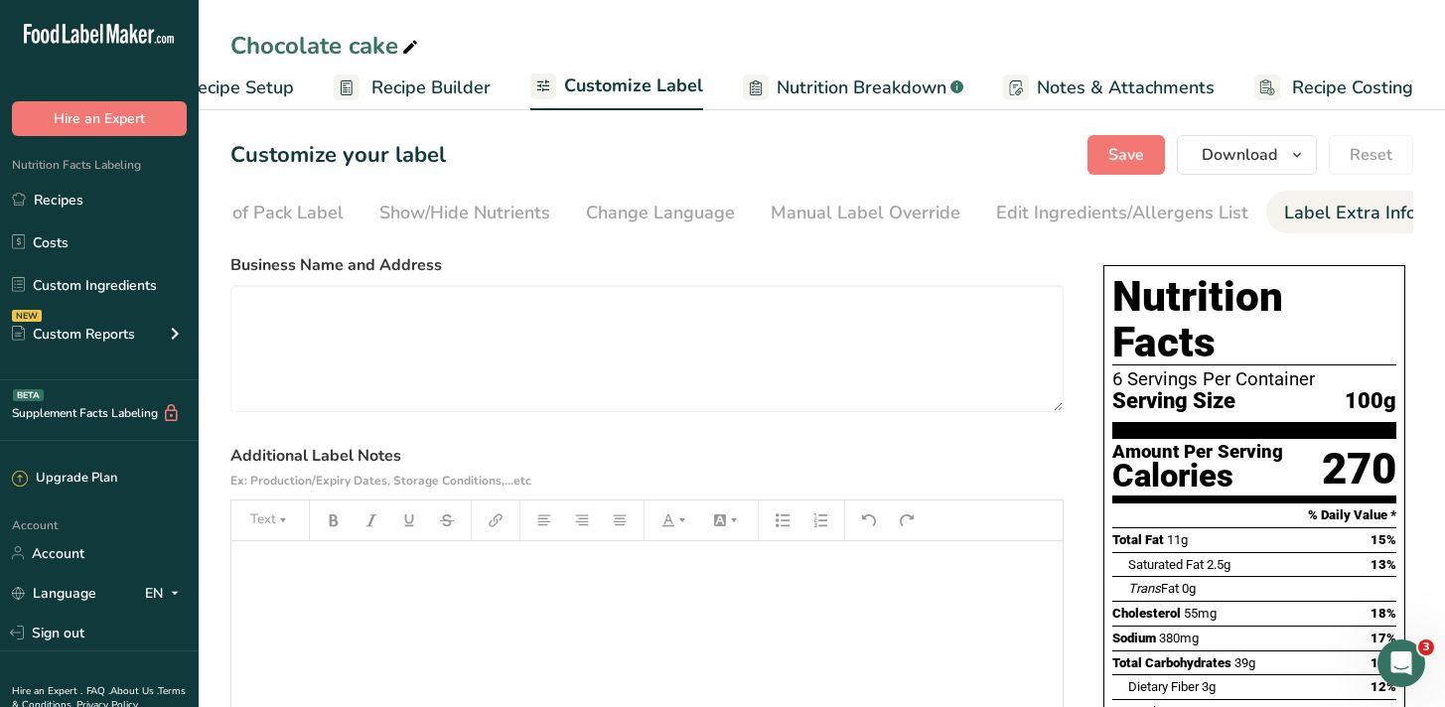
click at [1312, 88] on span "Recipe Costing" at bounding box center [1352, 87] width 121 height 27
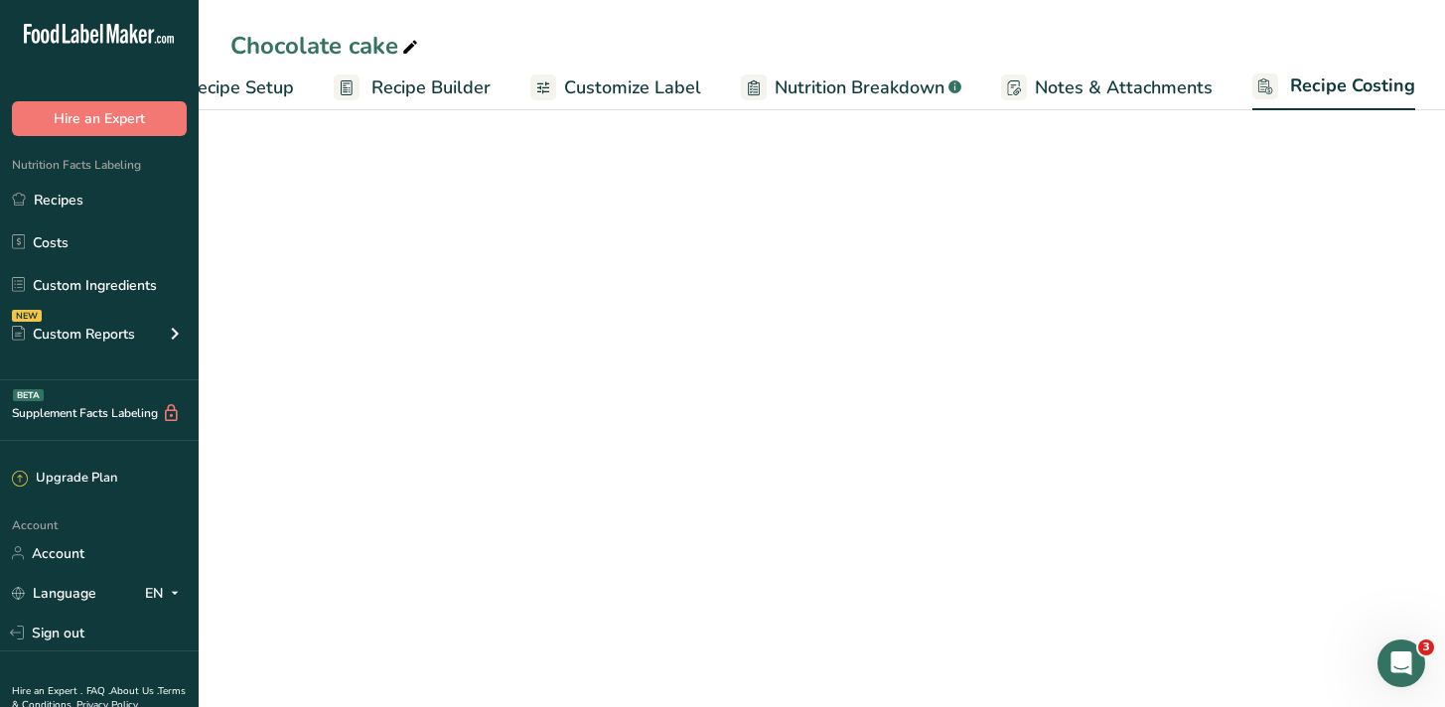
scroll to position [0, 82]
select select "1"
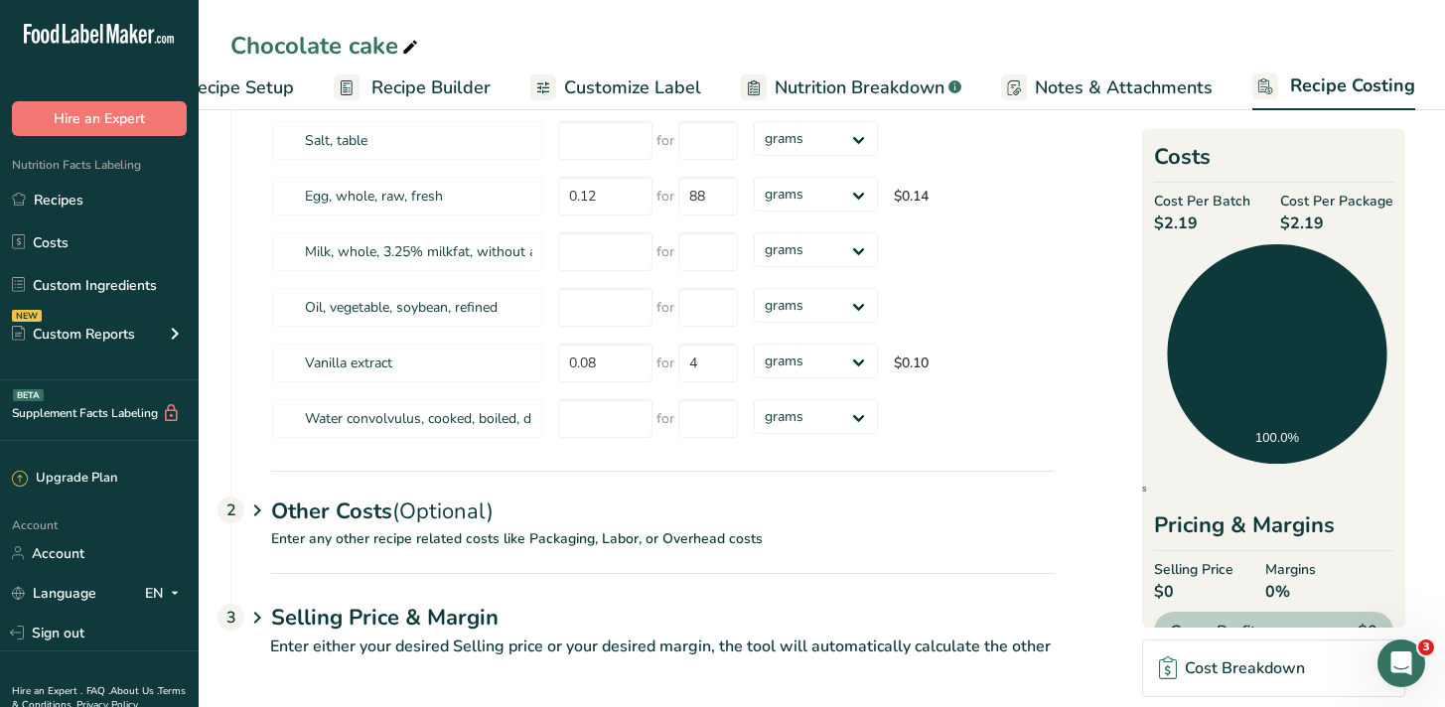
scroll to position [467, 0]
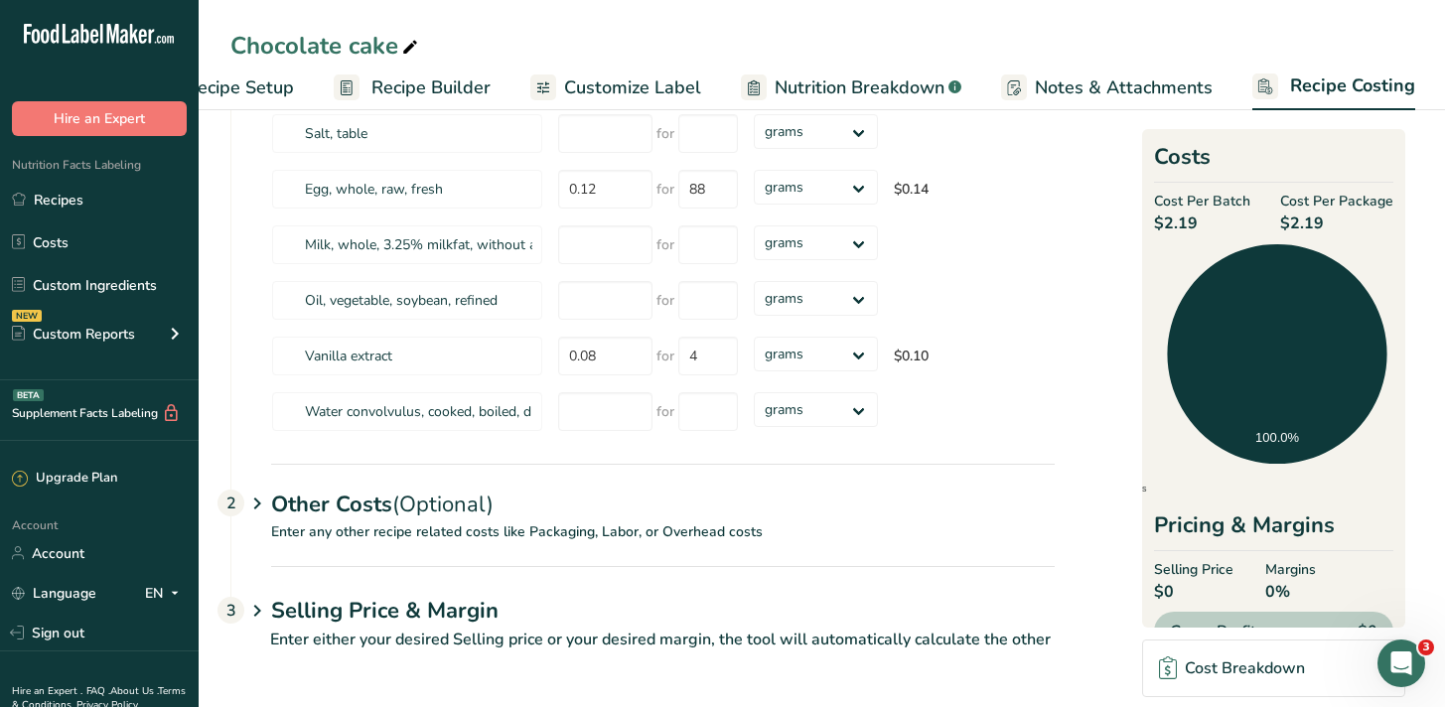
click at [818, 82] on span "Nutrition Breakdown" at bounding box center [860, 87] width 170 height 27
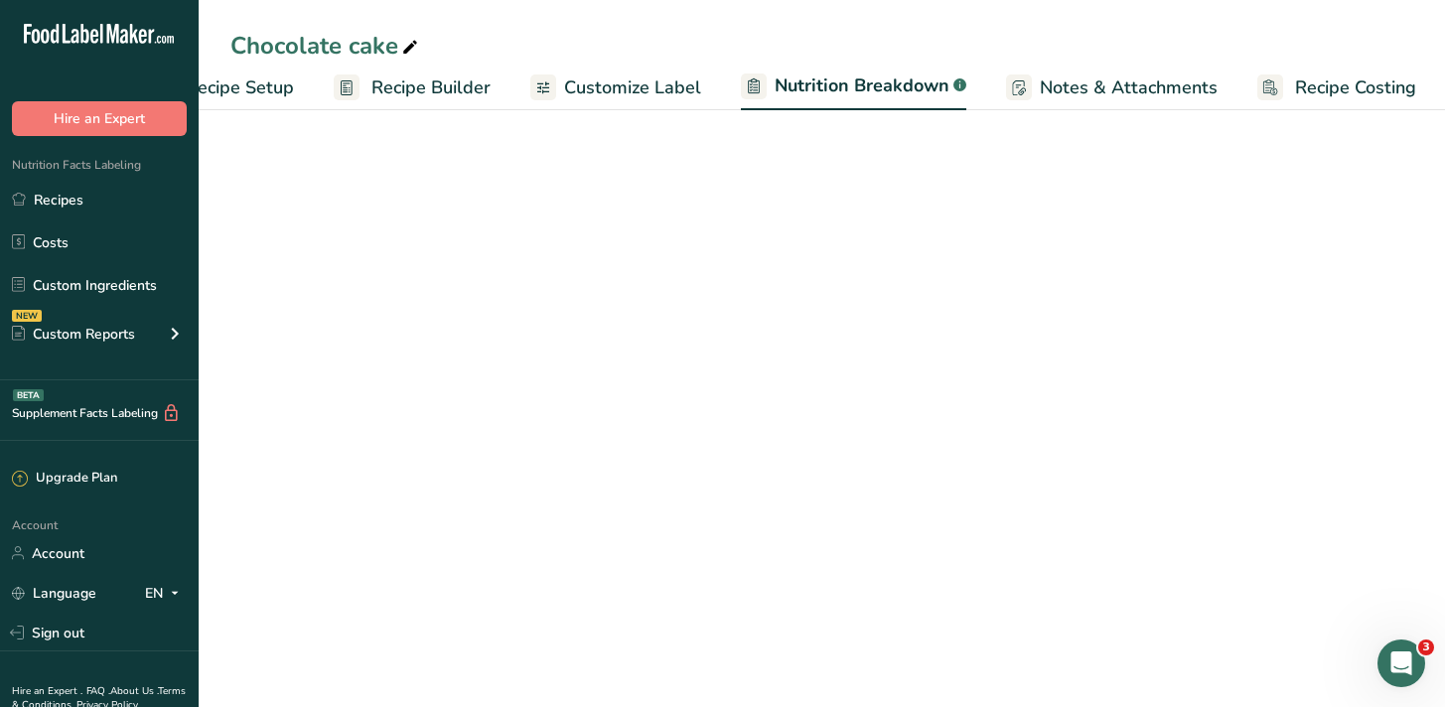
scroll to position [0, 84]
select select "Calories"
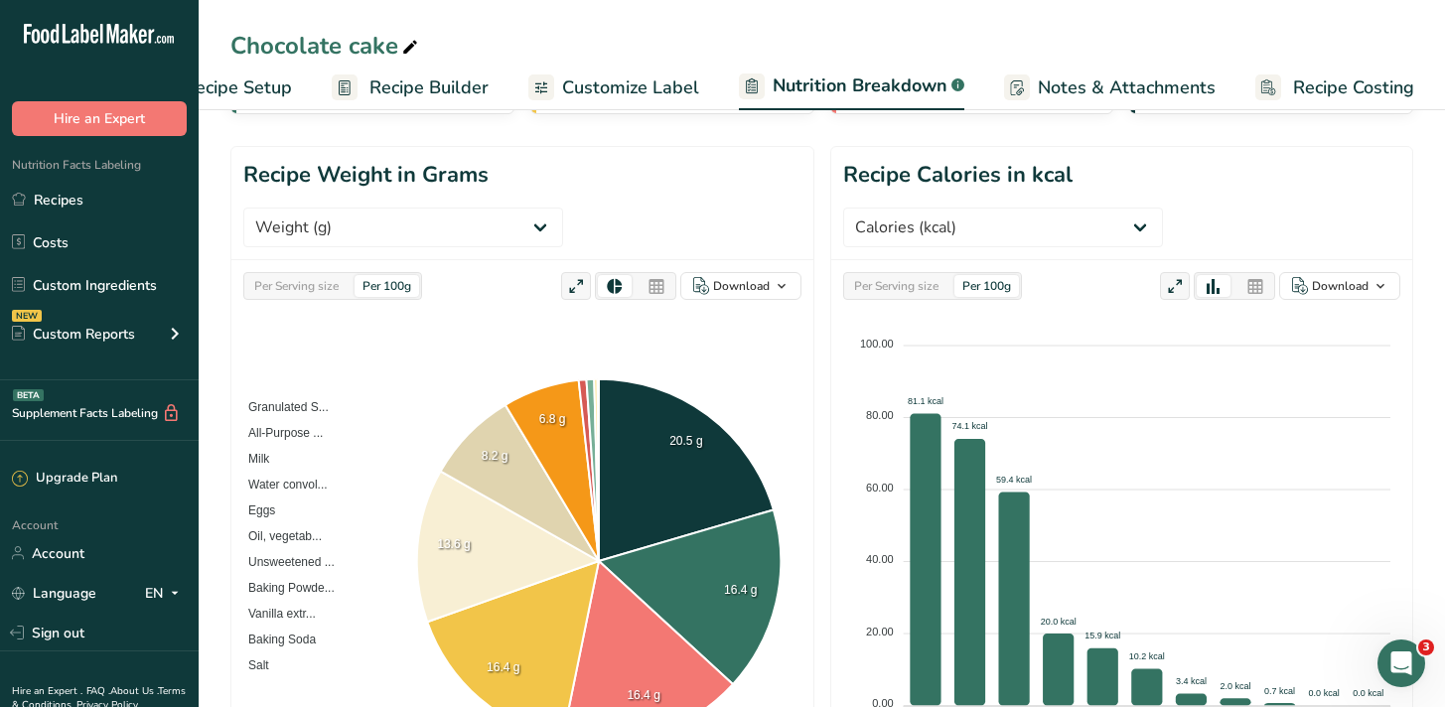
scroll to position [212, 0]
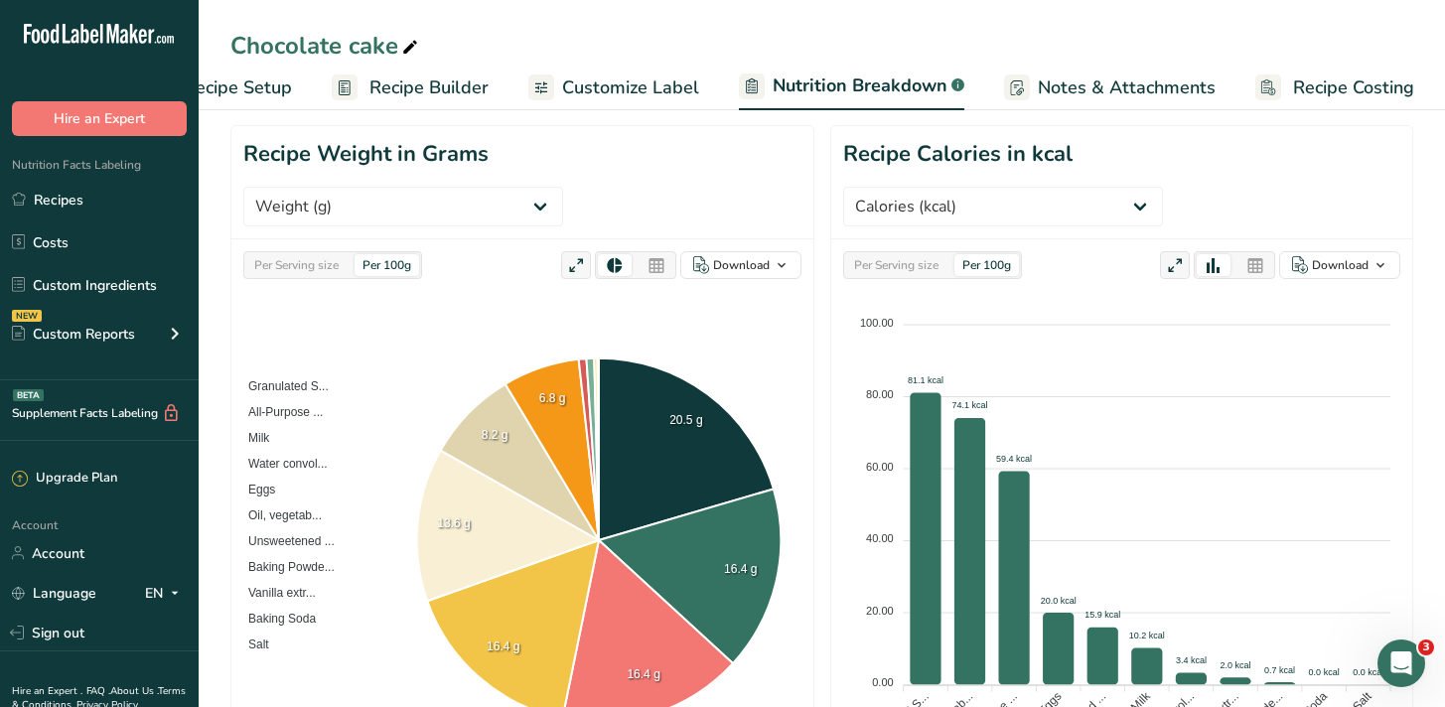
click at [616, 88] on span "Customize Label" at bounding box center [630, 87] width 137 height 27
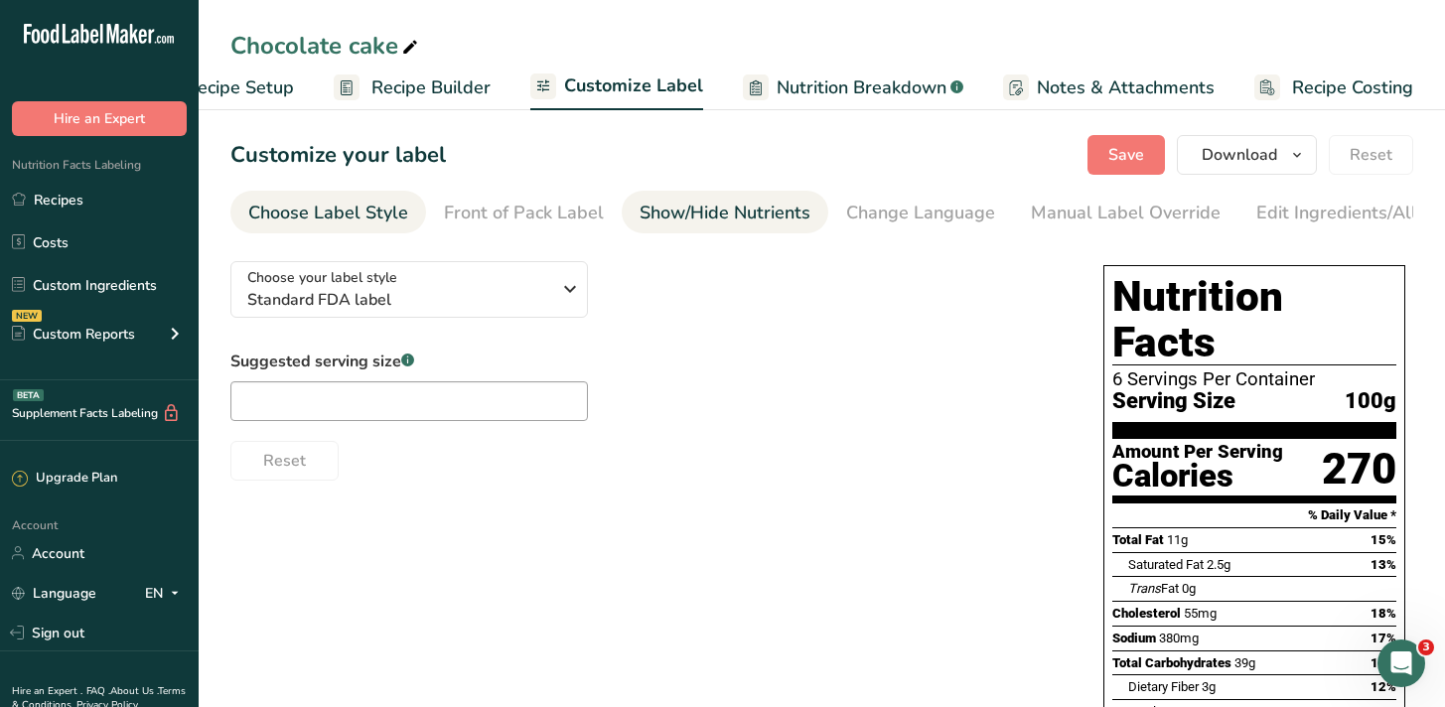
click at [734, 212] on div "Show/Hide Nutrients" at bounding box center [725, 213] width 171 height 27
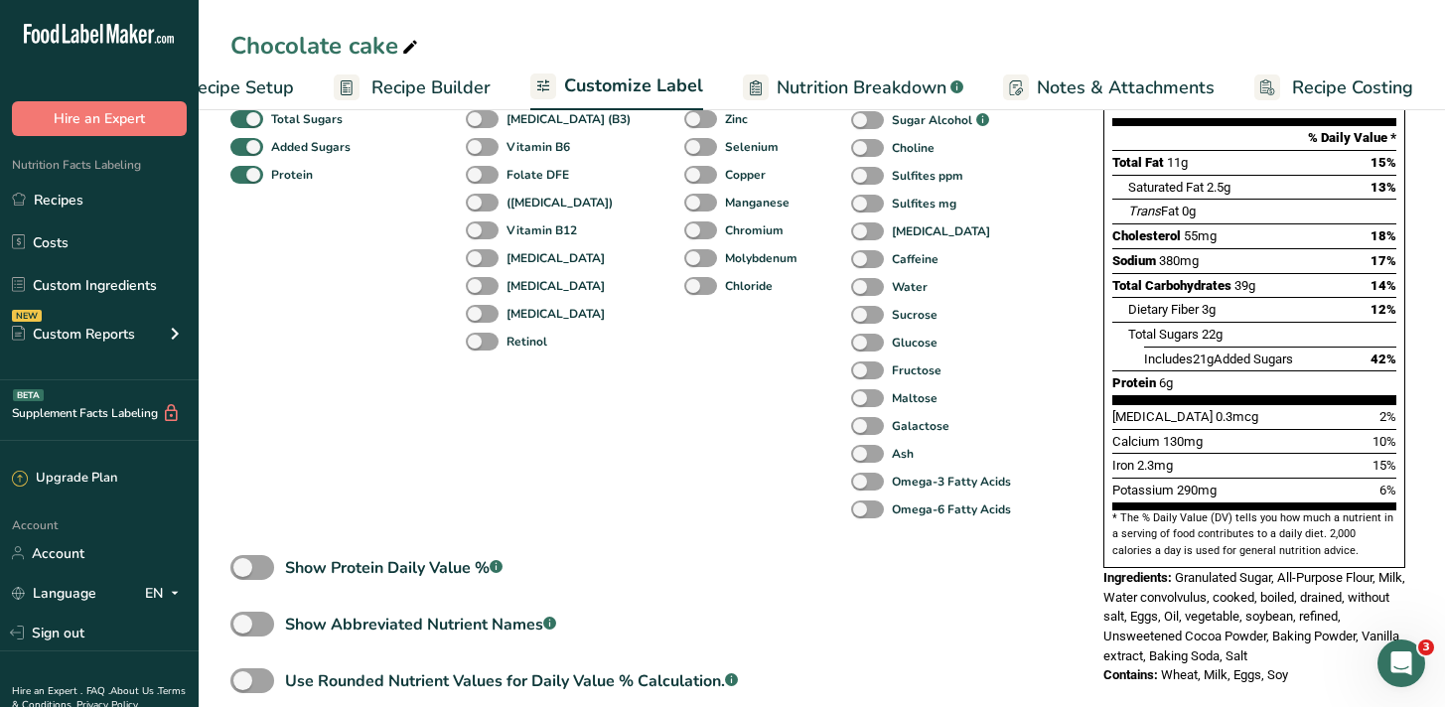
scroll to position [464, 0]
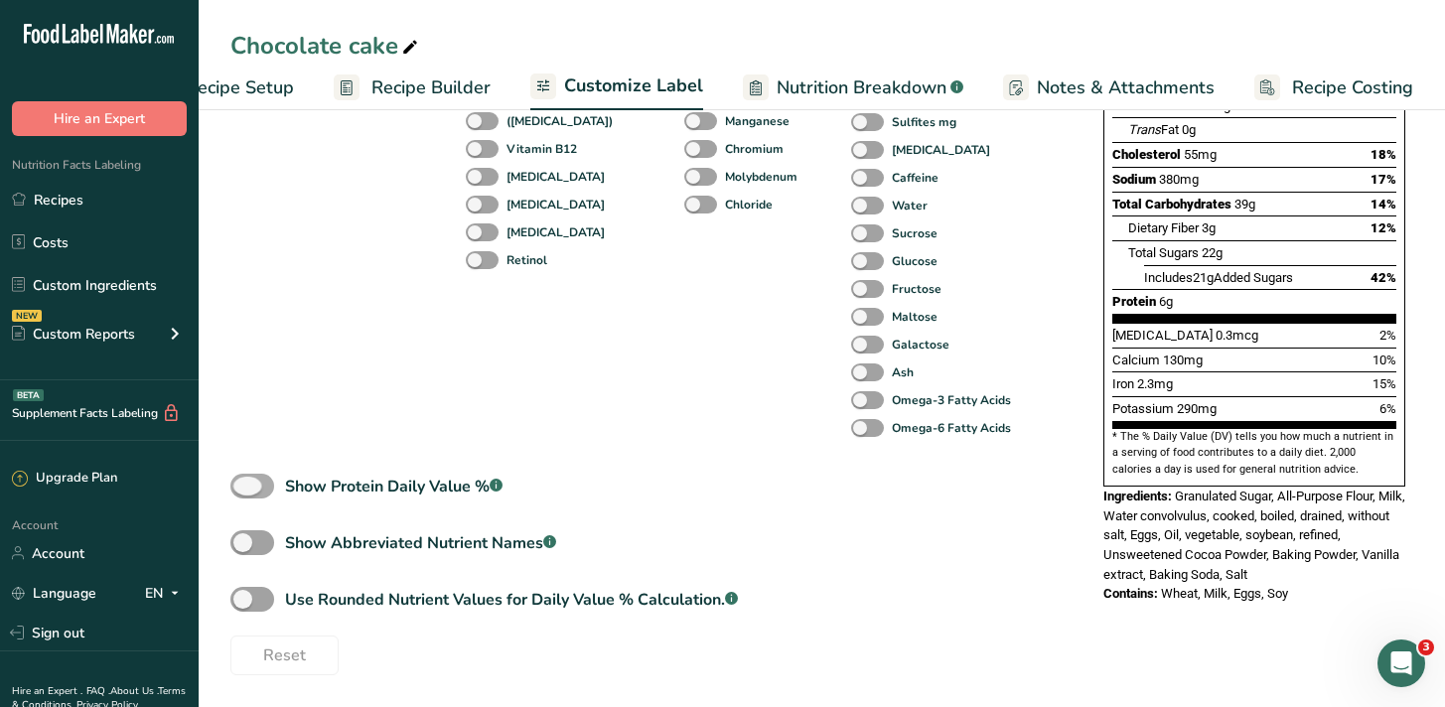
click at [242, 487] on span at bounding box center [252, 486] width 44 height 25
click at [242, 487] on input "Show Protein Daily Value % .a-a{fill:#347362;}.b-a{fill:#fff;}" at bounding box center [236, 486] width 13 height 13
checkbox input "true"
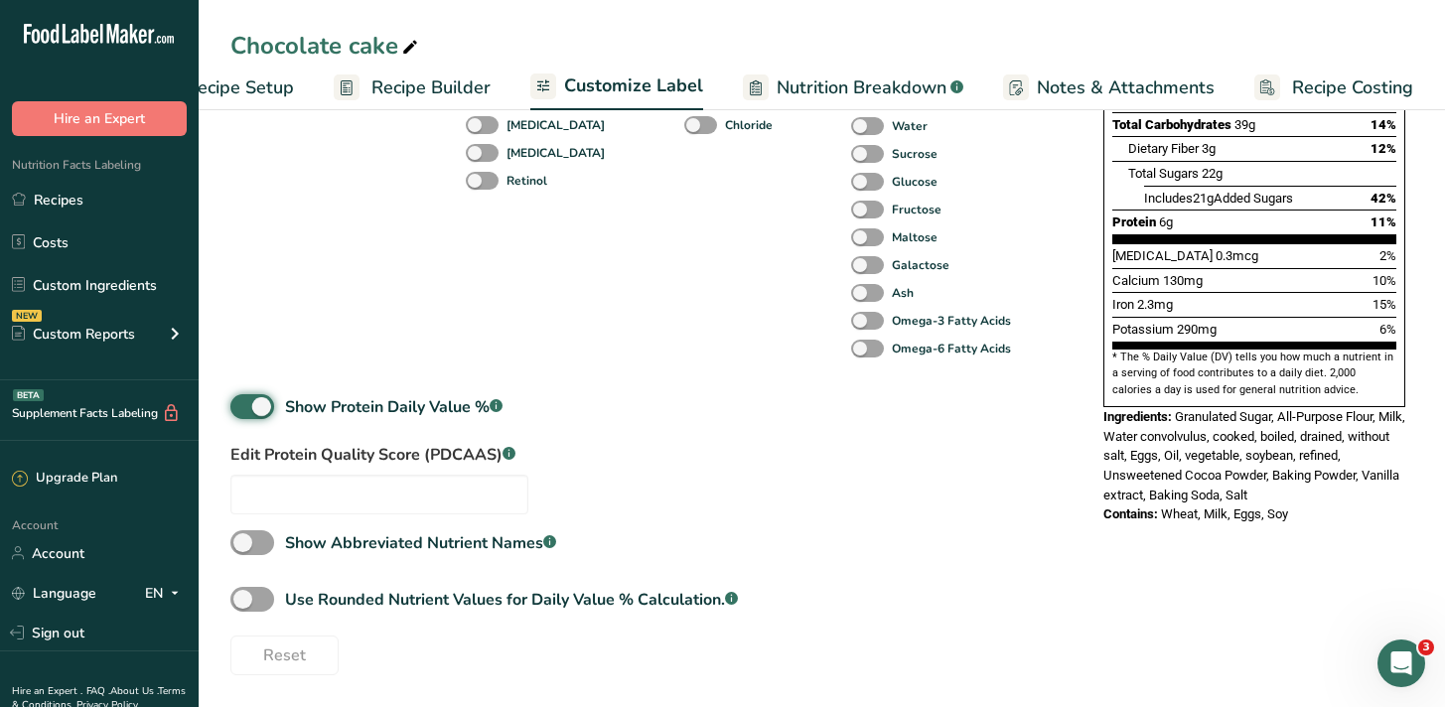
scroll to position [497, 0]
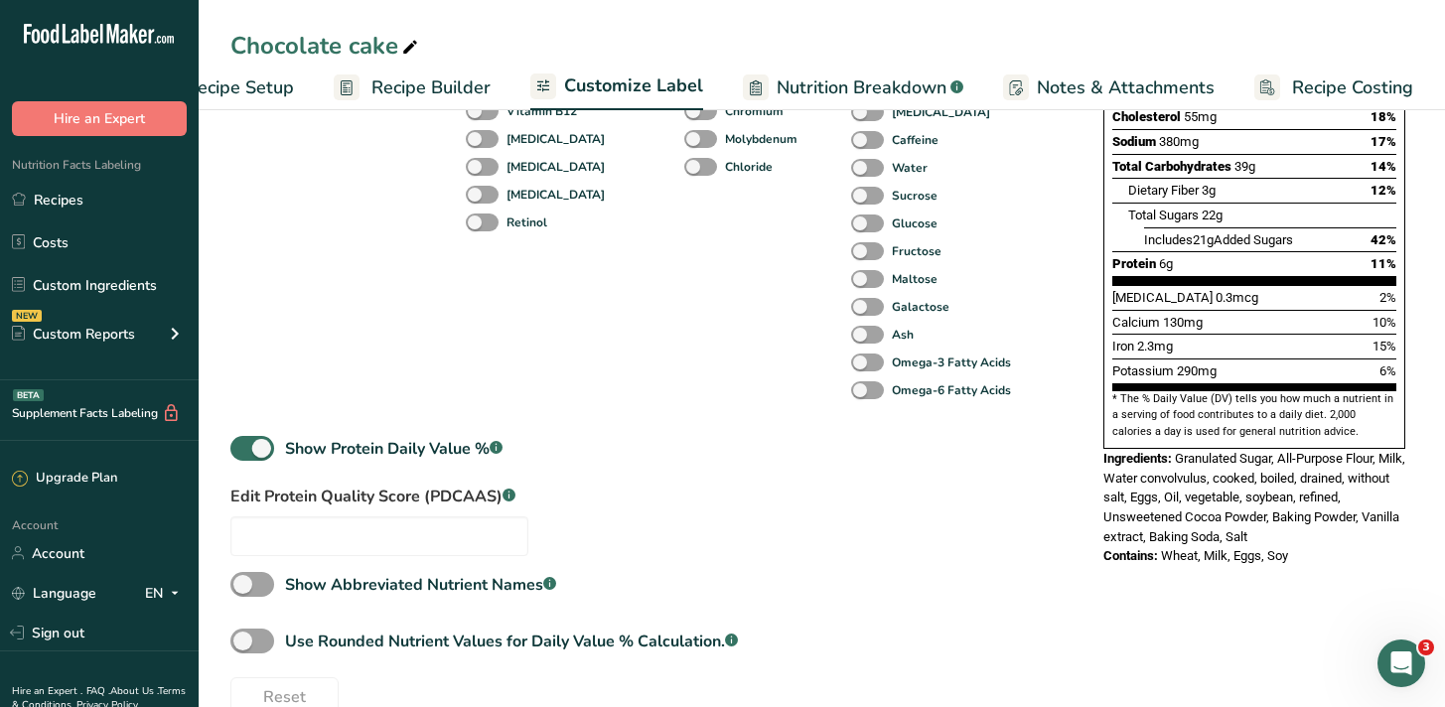
click at [603, 487] on div "Standard Components Total Fat Saturated Fat Trans Fat Cholesterol Sodium Total …" at bounding box center [646, 233] width 833 height 968
click at [338, 502] on label "Edit Protein Quality Score (PDCAAS) .a-a{fill:#347362;}.b-a{fill:#fff;}" at bounding box center [379, 497] width 298 height 24
click at [383, 501] on label "Edit Protein Quality Score (PDCAAS) .a-a{fill:#347362;}.b-a{fill:#fff;}" at bounding box center [379, 497] width 298 height 24
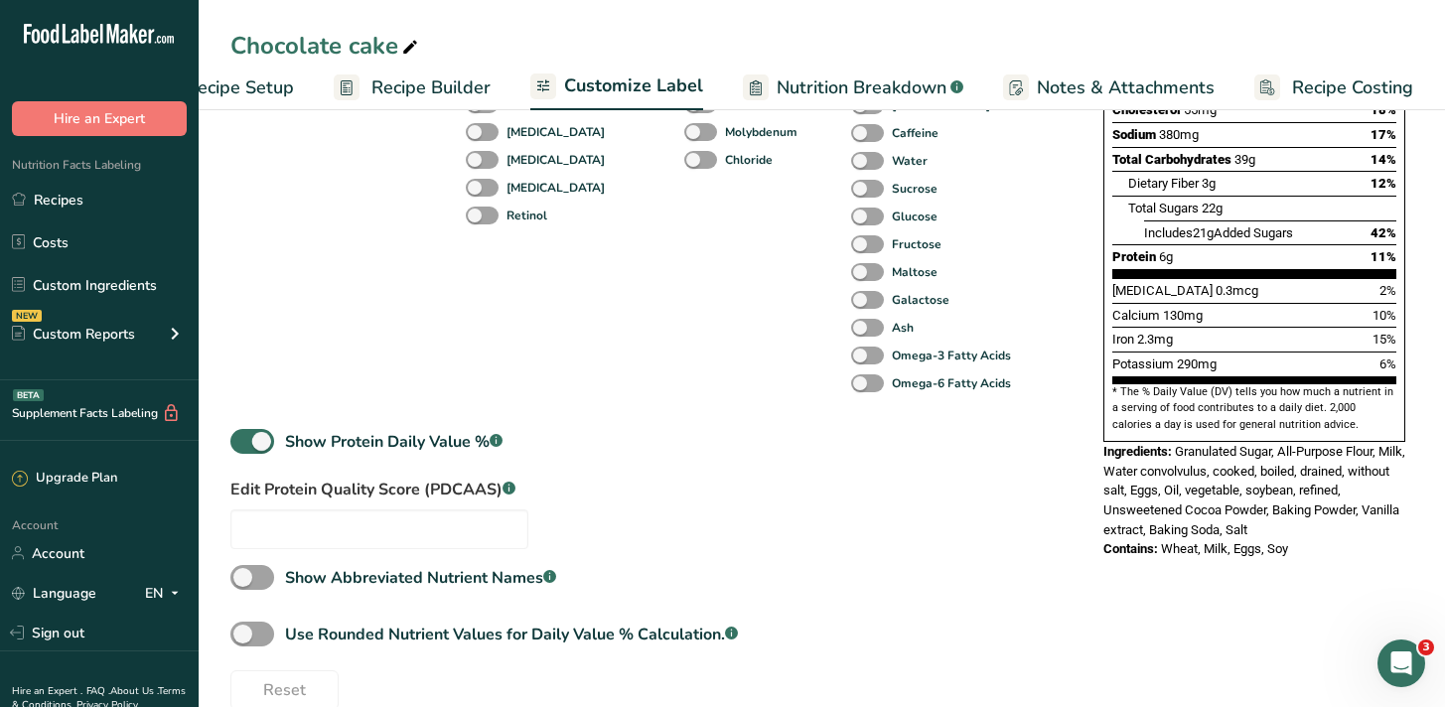
click at [587, 489] on div "Standard Components Total Fat Saturated Fat Trans Fat Cholesterol Sodium Total …" at bounding box center [646, 226] width 833 height 968
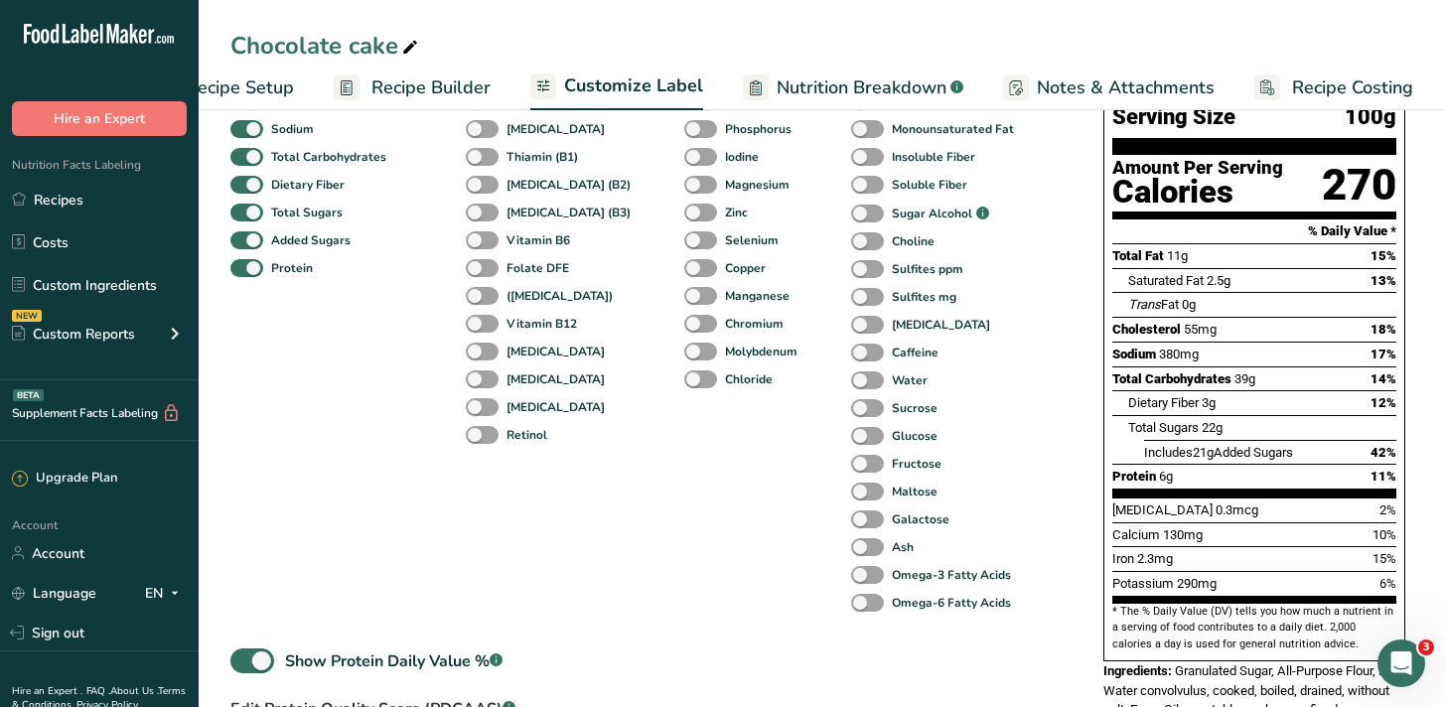
scroll to position [509, 0]
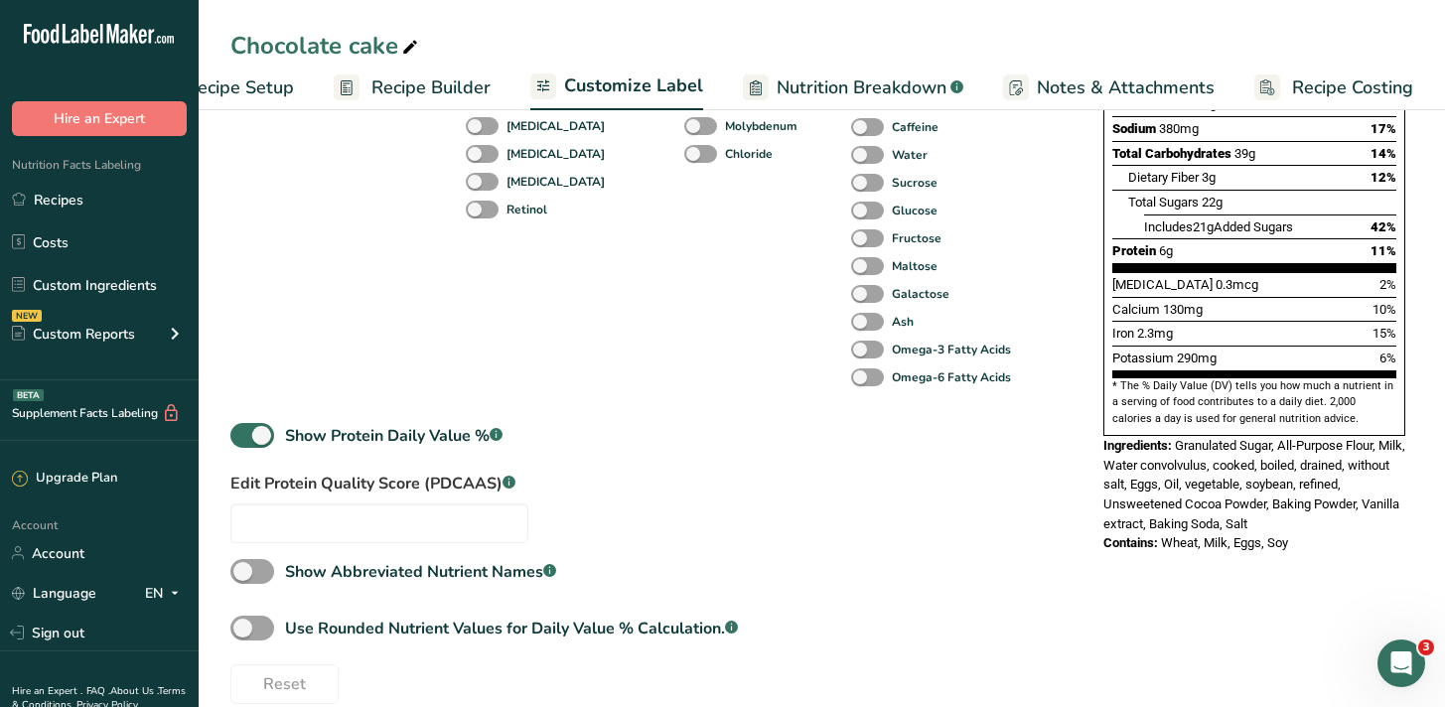
click at [574, 436] on div "Standard Components Total Fat Saturated Fat Trans Fat Cholesterol Sodium Total …" at bounding box center [646, 220] width 833 height 968
drag, startPoint x: 261, startPoint y: 487, endPoint x: 484, endPoint y: 482, distance: 222.5
click at [485, 483] on label "Edit Protein Quality Score (PDCAAS) .a-a{fill:#347362;}.b-a{fill:#fff;}" at bounding box center [379, 484] width 298 height 24
drag, startPoint x: 500, startPoint y: 487, endPoint x: 306, endPoint y: 494, distance: 193.8
click at [306, 494] on label "Edit Protein Quality Score (PDCAAS) .a-a{fill:#347362;}.b-a{fill:#fff;}" at bounding box center [379, 484] width 298 height 24
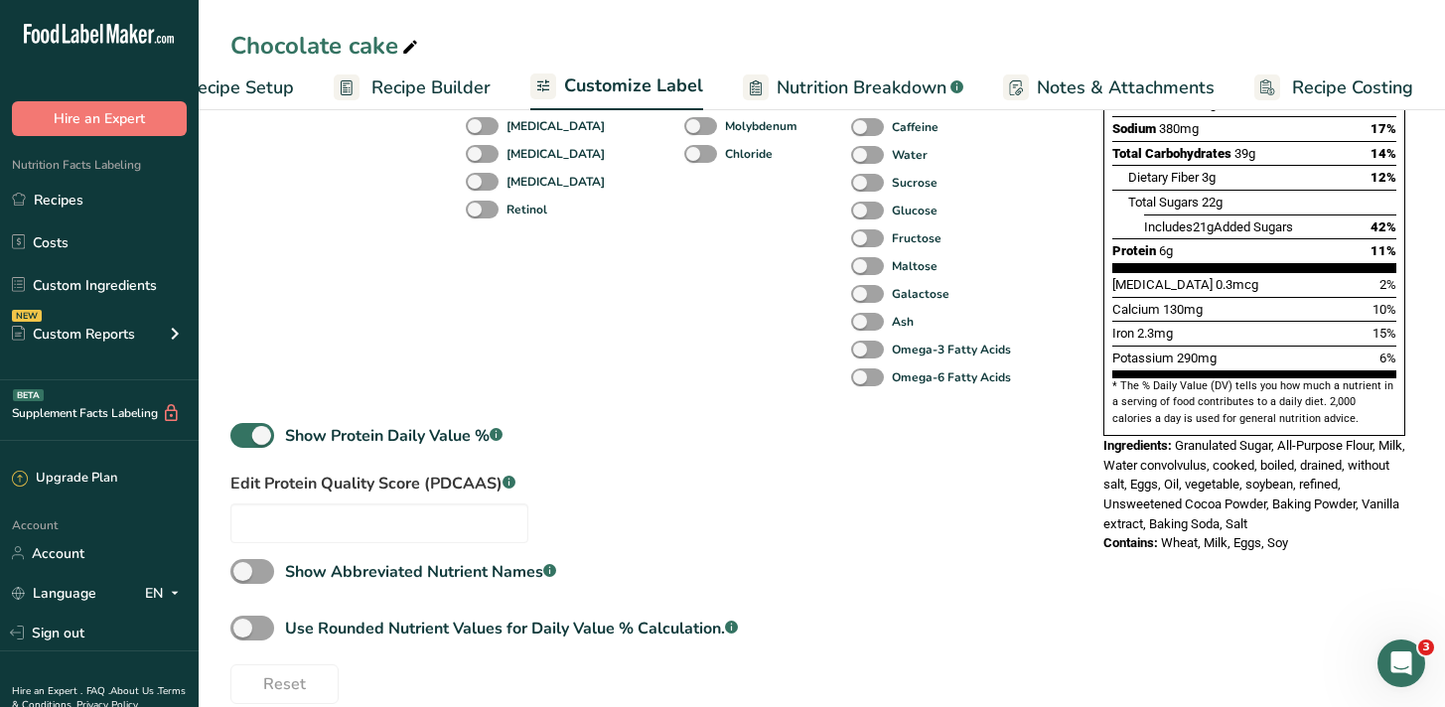
drag, startPoint x: 265, startPoint y: 489, endPoint x: 503, endPoint y: 490, distance: 237.4
click at [503, 490] on label "Edit Protein Quality Score (PDCAAS) .a-a{fill:#347362;}.b-a{fill:#fff;}" at bounding box center [379, 484] width 298 height 24
copy label "Protein Quality Score (PDCAAS)"
click at [444, 489] on label "Edit Protein Quality Score (PDCAAS) .a-a{fill:#347362;}.b-a{fill:#fff;}" at bounding box center [379, 484] width 298 height 24
drag, startPoint x: 495, startPoint y: 490, endPoint x: 431, endPoint y: 490, distance: 63.6
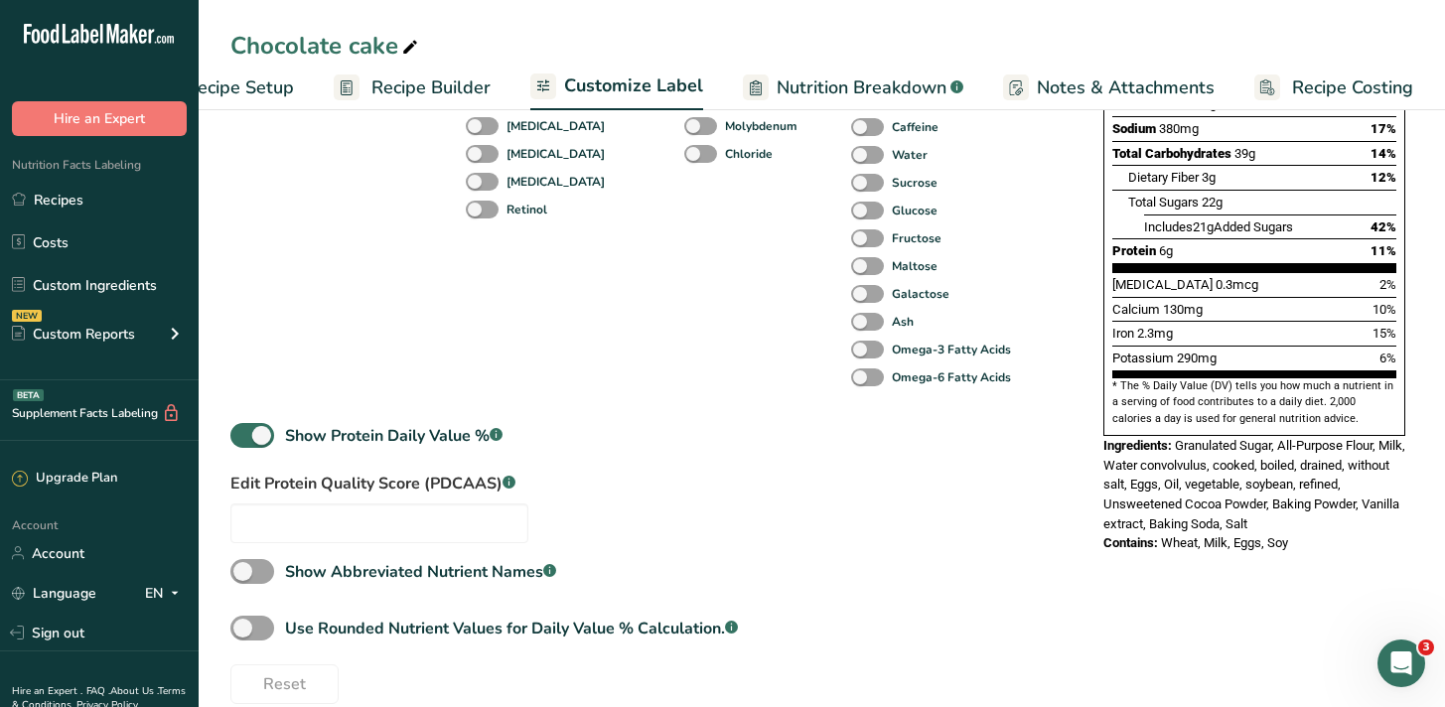
click at [431, 490] on label "Edit Protein Quality Score (PDCAAS) .a-a{fill:#347362;}.b-a{fill:#fff;}" at bounding box center [379, 484] width 298 height 24
copy label "PDCAAS"
click at [582, 404] on div "Standard Components Total Fat Saturated Fat Trans Fat Cholesterol Sodium Total …" at bounding box center [625, 75] width 790 height 663
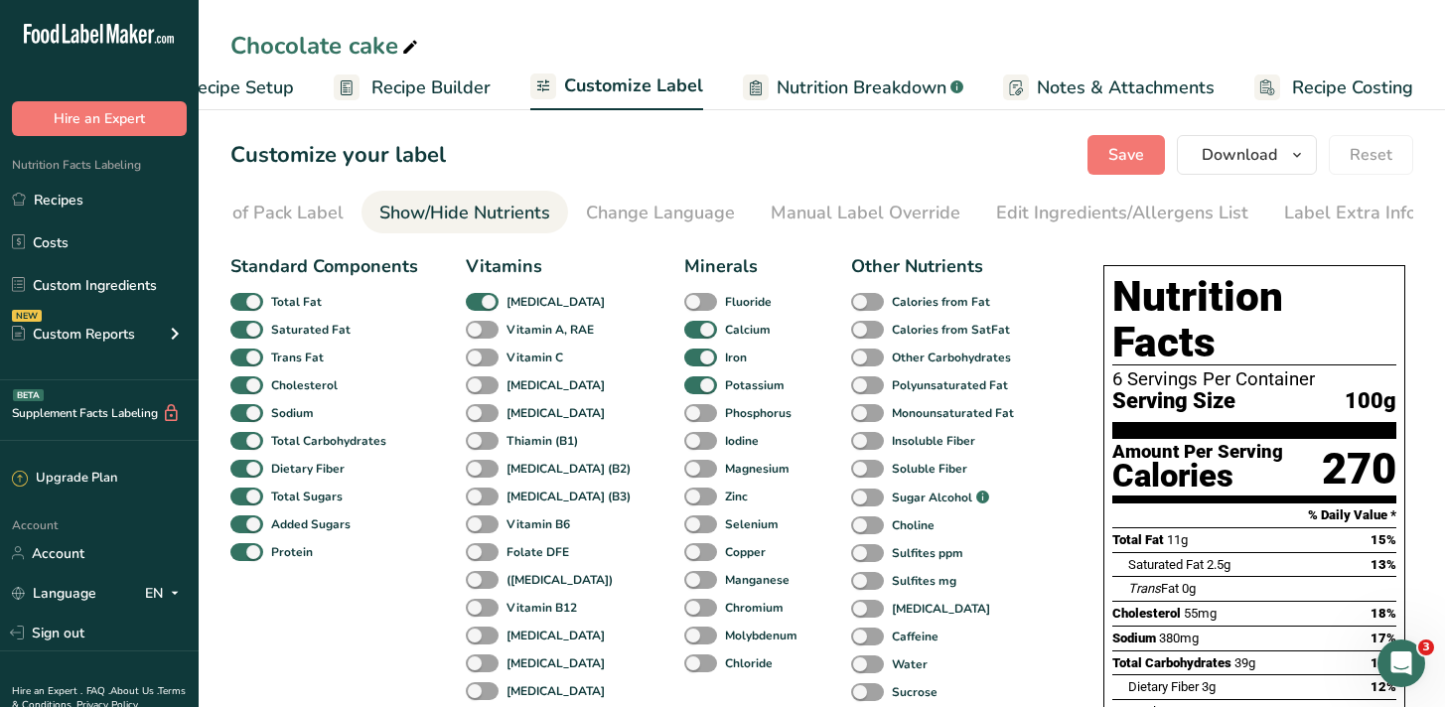
scroll to position [543, 0]
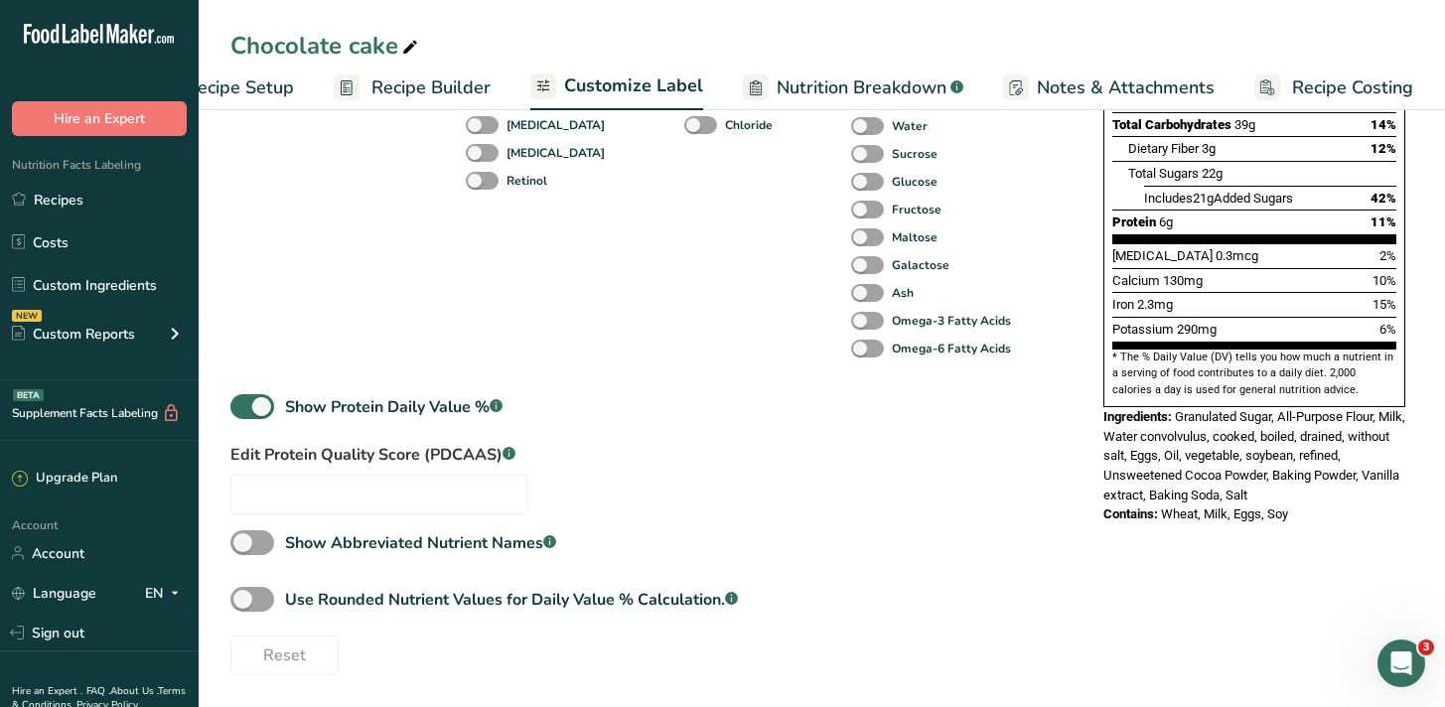
click at [339, 455] on label "Edit Protein Quality Score (PDCAAS) .a-a{fill:#347362;}.b-a{fill:#fff;}" at bounding box center [379, 455] width 298 height 24
click at [658, 402] on div "Standard Components Total Fat Saturated Fat Trans Fat Cholesterol Sodium Total …" at bounding box center [646, 191] width 833 height 968
click at [330, 457] on label "Edit Protein Quality Score (PDCAAS) .a-a{fill:#347362;}.b-a{fill:#fff;}" at bounding box center [379, 455] width 298 height 24
drag, startPoint x: 268, startPoint y: 455, endPoint x: 425, endPoint y: 456, distance: 156.9
click at [425, 456] on label "Edit Protein Quality Score (PDCAAS) .a-a{fill:#347362;}.b-a{fill:#fff;}" at bounding box center [379, 455] width 298 height 24
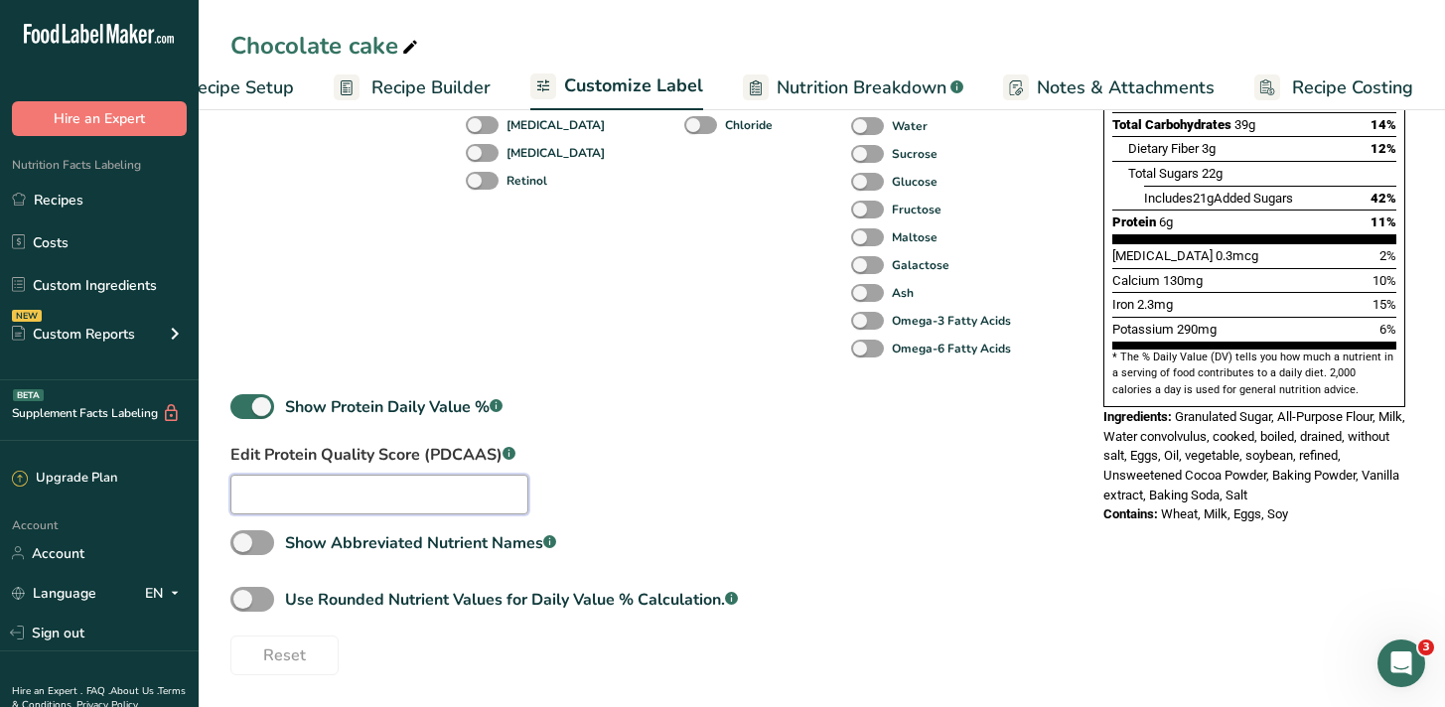
click at [465, 498] on input "text" at bounding box center [379, 495] width 298 height 40
click at [415, 486] on input "text" at bounding box center [379, 495] width 298 height 40
click at [387, 493] on input "text" at bounding box center [379, 495] width 298 height 40
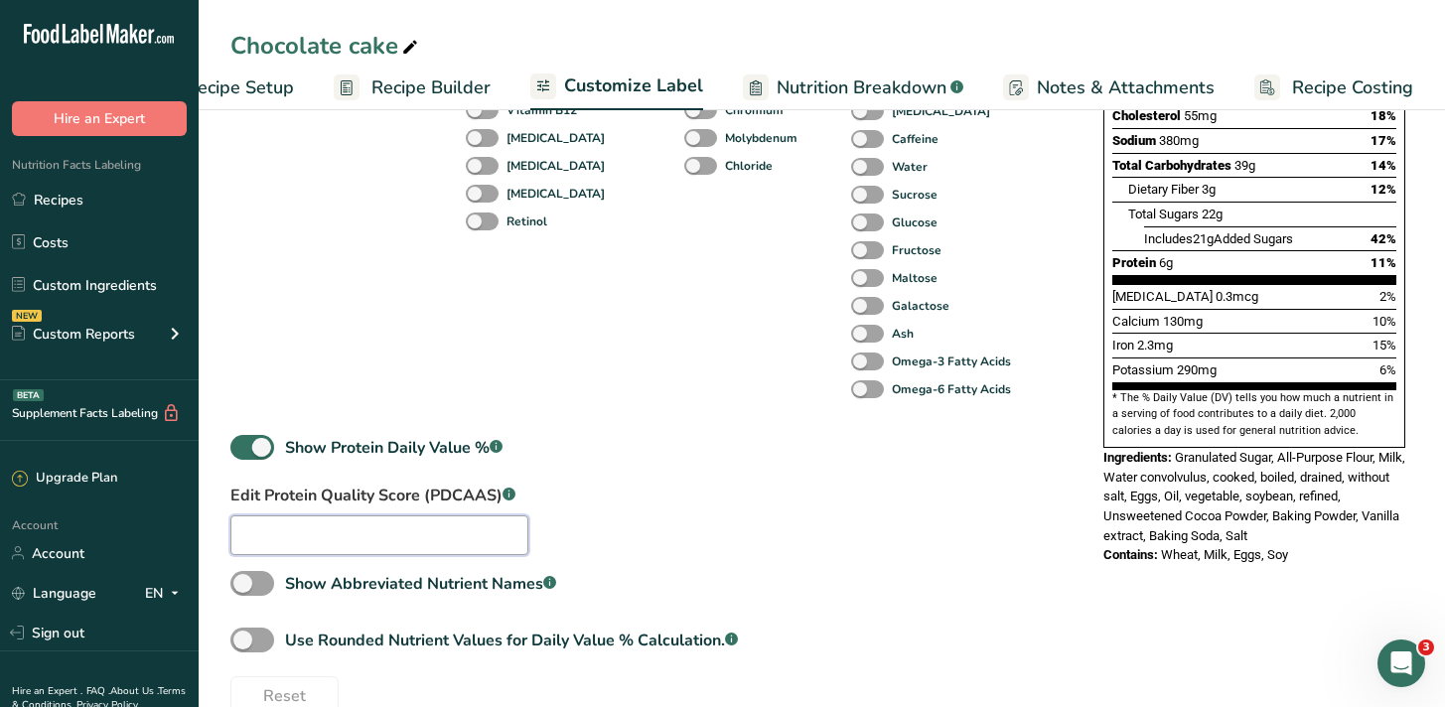
scroll to position [493, 0]
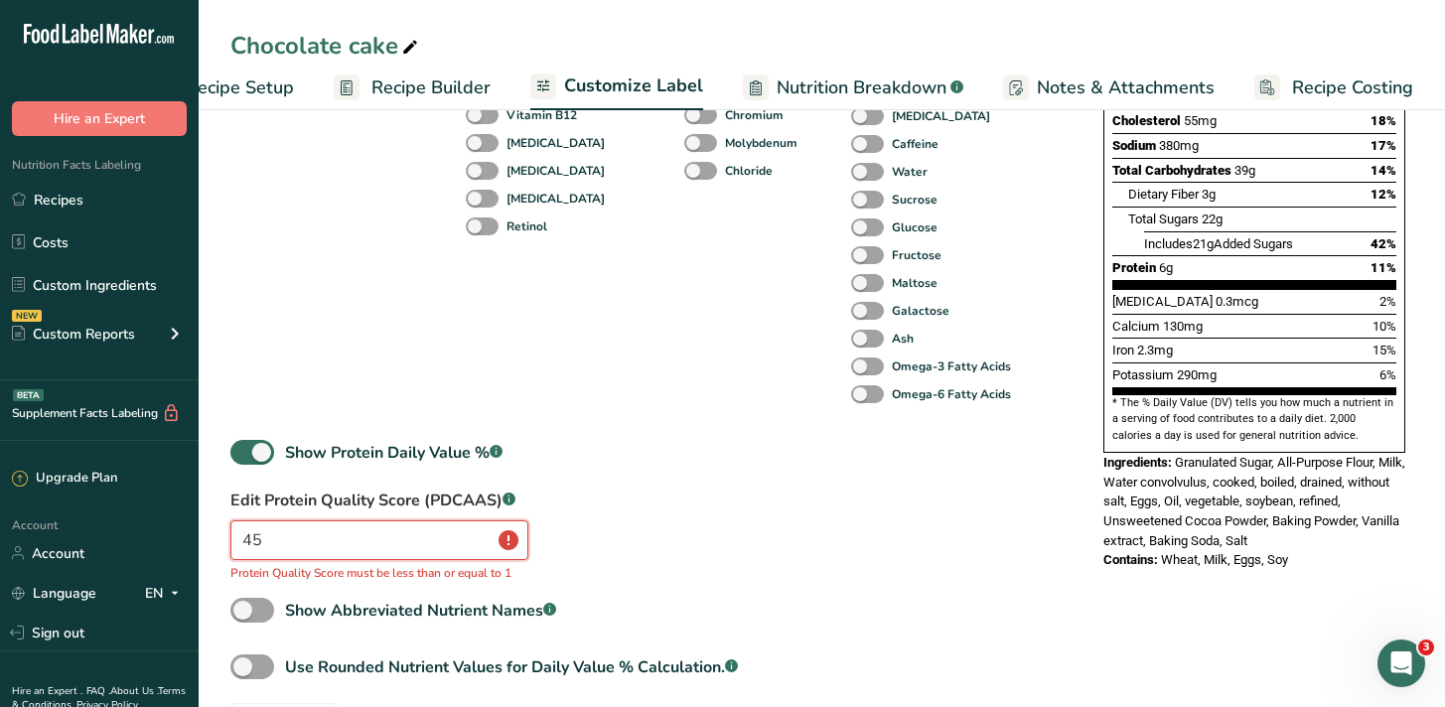
click at [435, 536] on input "45" at bounding box center [379, 540] width 298 height 40
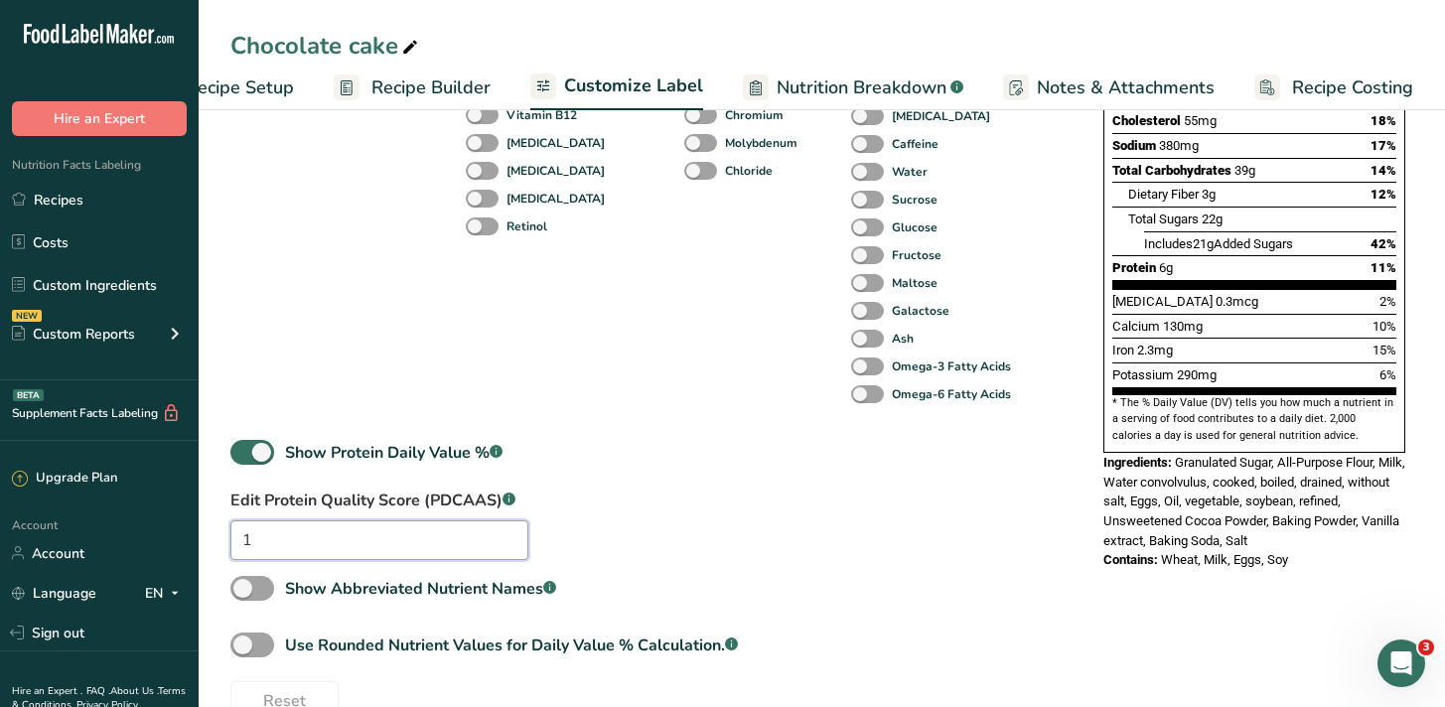
type input "1"
click at [647, 541] on div "Standard Components Total Fat Saturated Fat Trans Fat Cholesterol Sodium Total …" at bounding box center [646, 237] width 833 height 968
click at [361, 540] on input "1" at bounding box center [379, 540] width 298 height 40
type input "0.4"
click at [499, 568] on div "Standard Components Total Fat Saturated Fat Trans Fat Cholesterol Sodium Total …" at bounding box center [646, 237] width 833 height 968
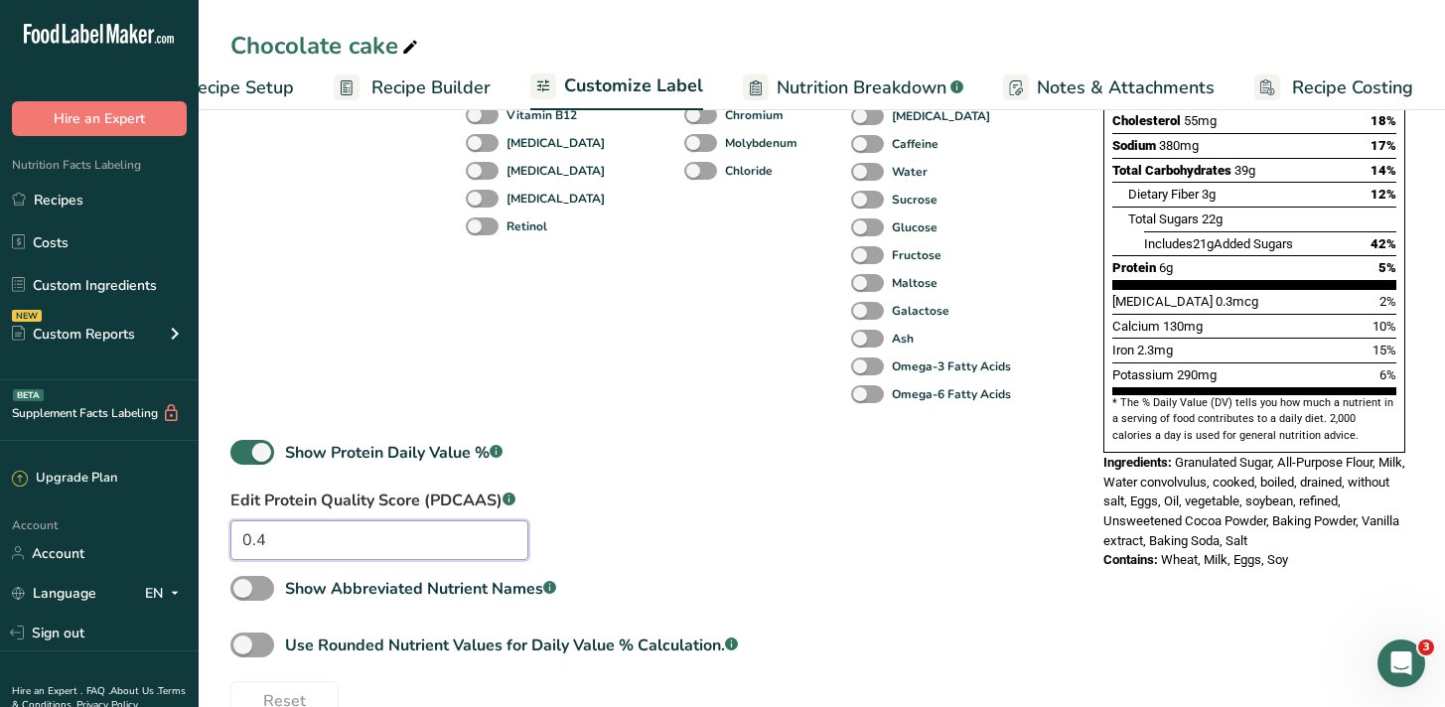
click at [431, 540] on input "0.4" at bounding box center [379, 540] width 298 height 40
click at [598, 523] on div "Standard Components Total Fat Saturated Fat Trans Fat Cholesterol Sodium Total …" at bounding box center [646, 237] width 833 height 968
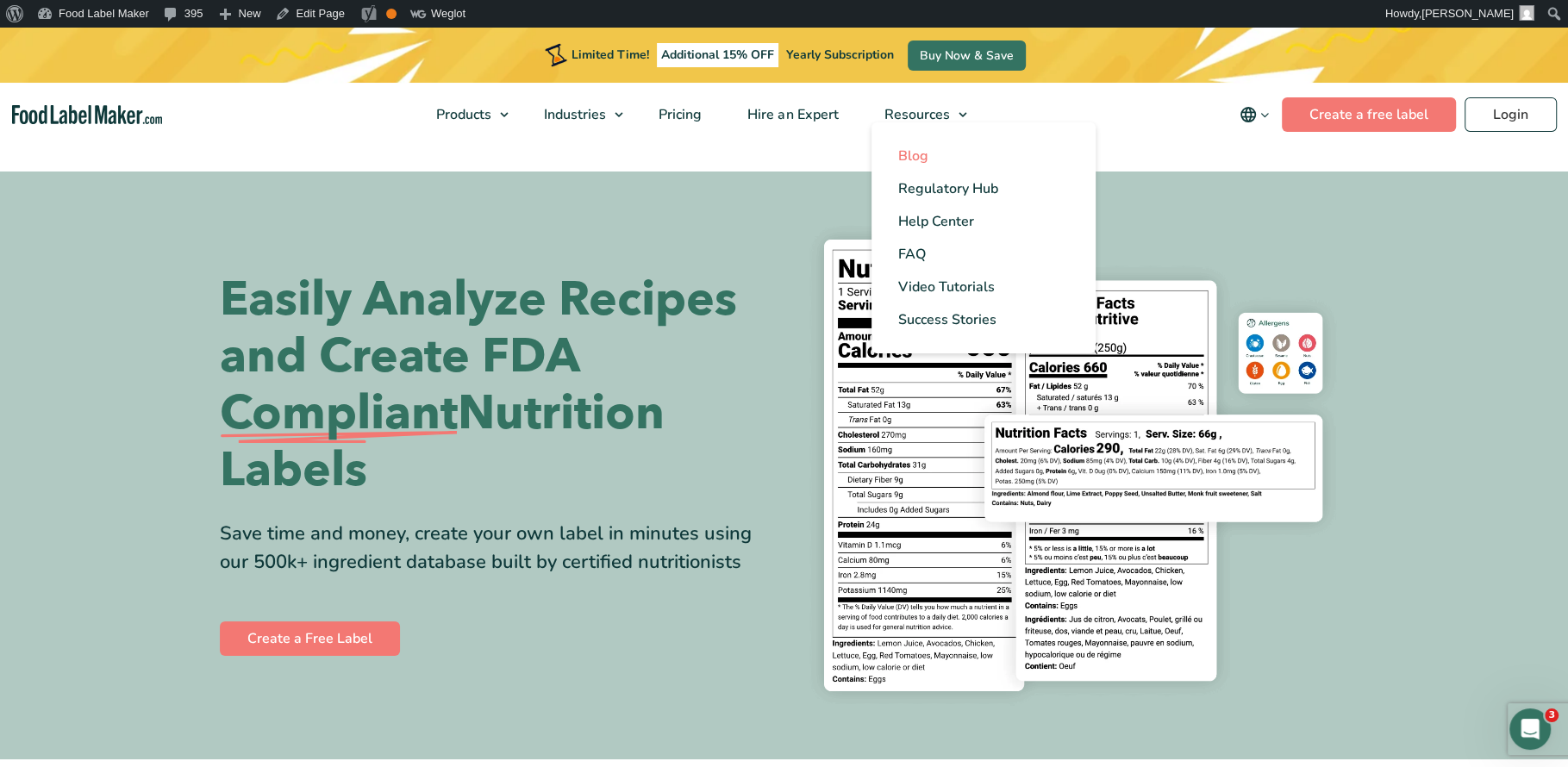
click at [903, 160] on span "Blog" at bounding box center [912, 156] width 30 height 19
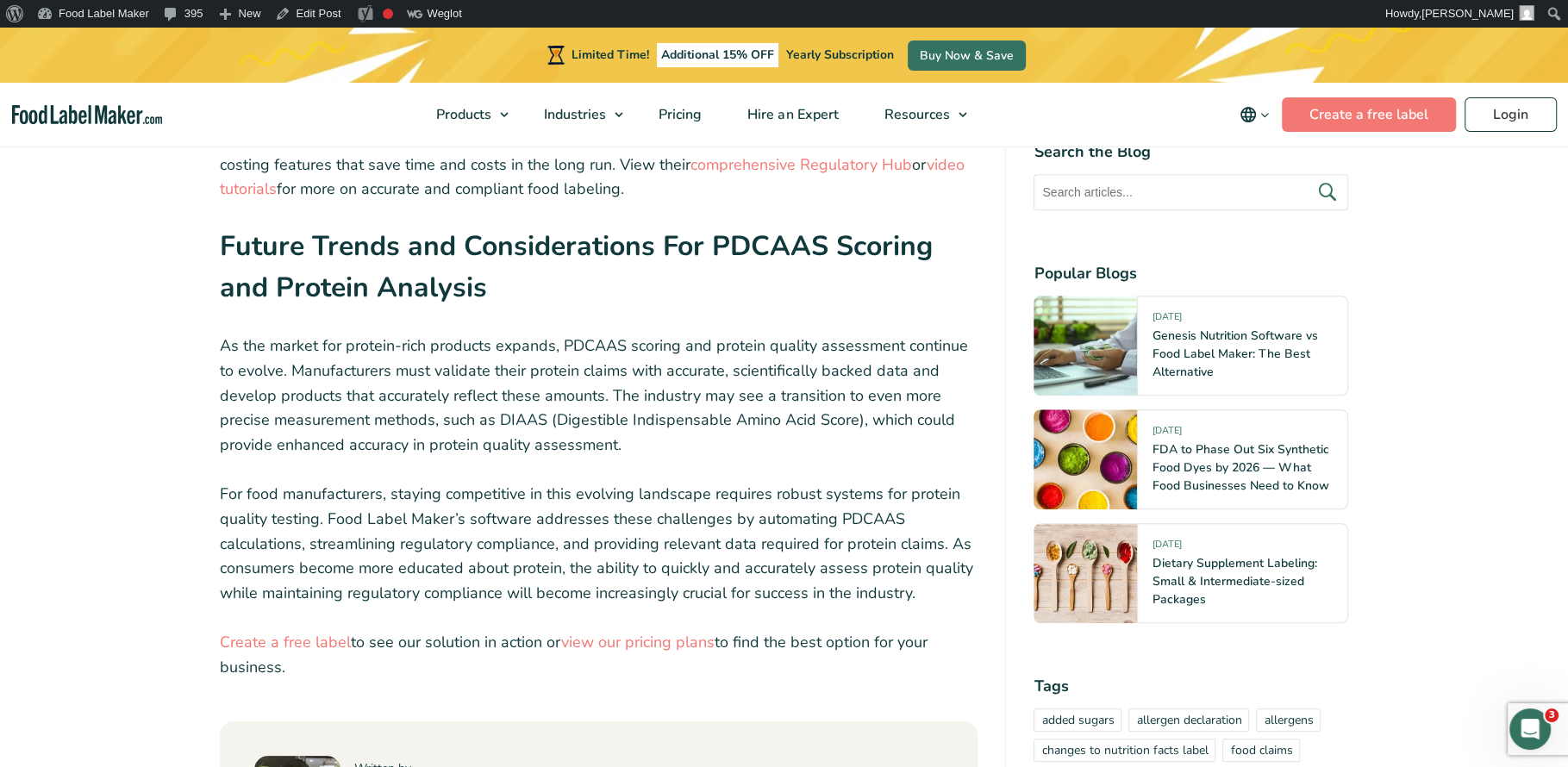
scroll to position [7562, 0]
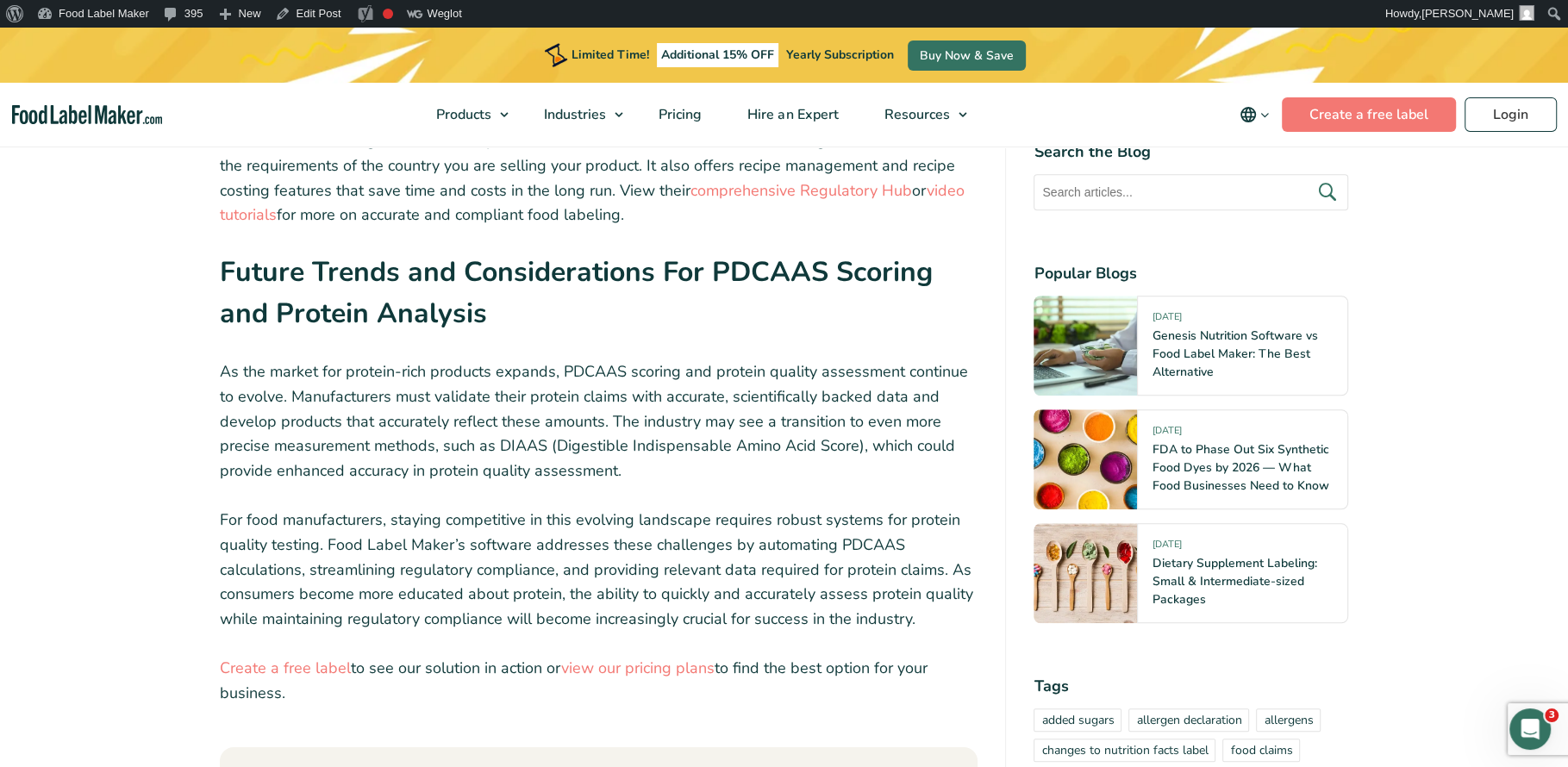
click at [325, 508] on p "For food manufacturers, staying competitive in this evolving landscape requires…" at bounding box center [599, 569] width 758 height 124
drag, startPoint x: 299, startPoint y: 461, endPoint x: 745, endPoint y: 430, distance: 447.1
click at [745, 508] on p "For food manufacturers, staying competitive in this evolving landscape requires…" at bounding box center [599, 569] width 758 height 124
drag, startPoint x: 563, startPoint y: 259, endPoint x: 679, endPoint y: 257, distance: 116.0
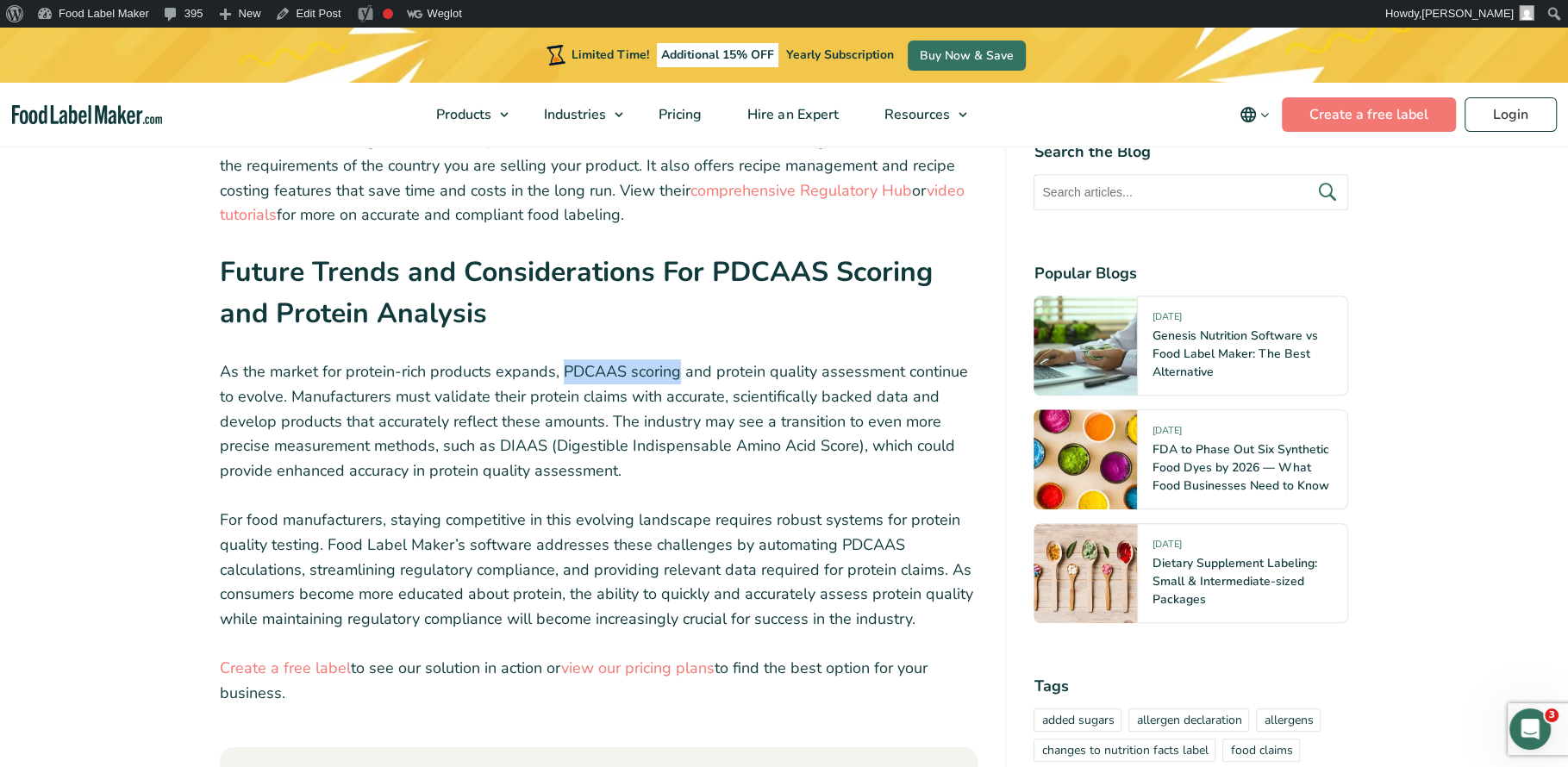
click at [679, 359] on p "As the market for protein-rich products expands, PDCAAS scoring and protein qua…" at bounding box center [599, 421] width 758 height 124
click at [643, 359] on p "As the market for protein-rich products expands, PDCAAS scoring and protein qua…" at bounding box center [599, 421] width 758 height 124
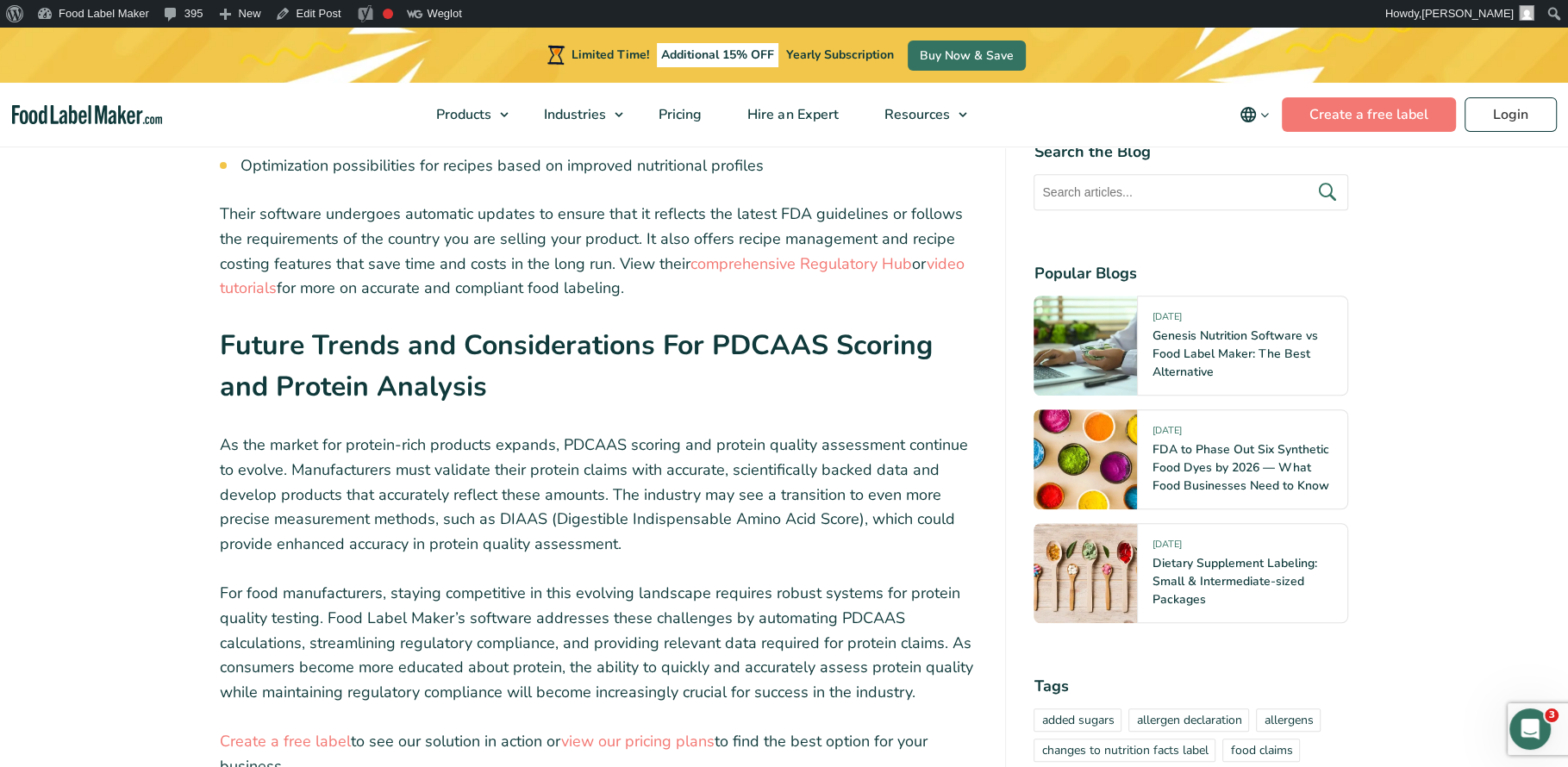
scroll to position [7472, 0]
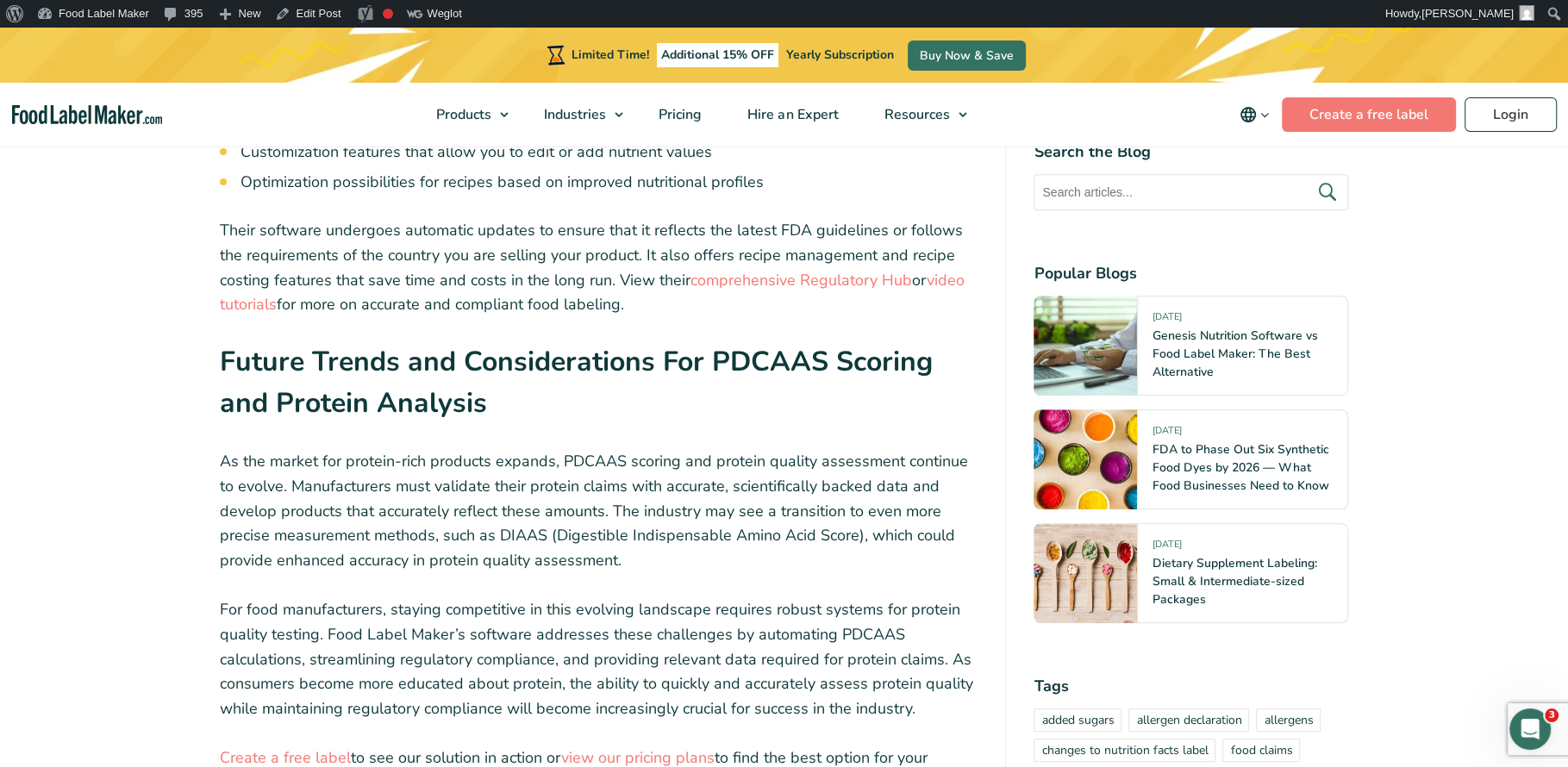
click at [522, 341] on h2 "Future Trends and Considerations For PDCAAS Scoring and Protein Analysis" at bounding box center [599, 388] width 758 height 94
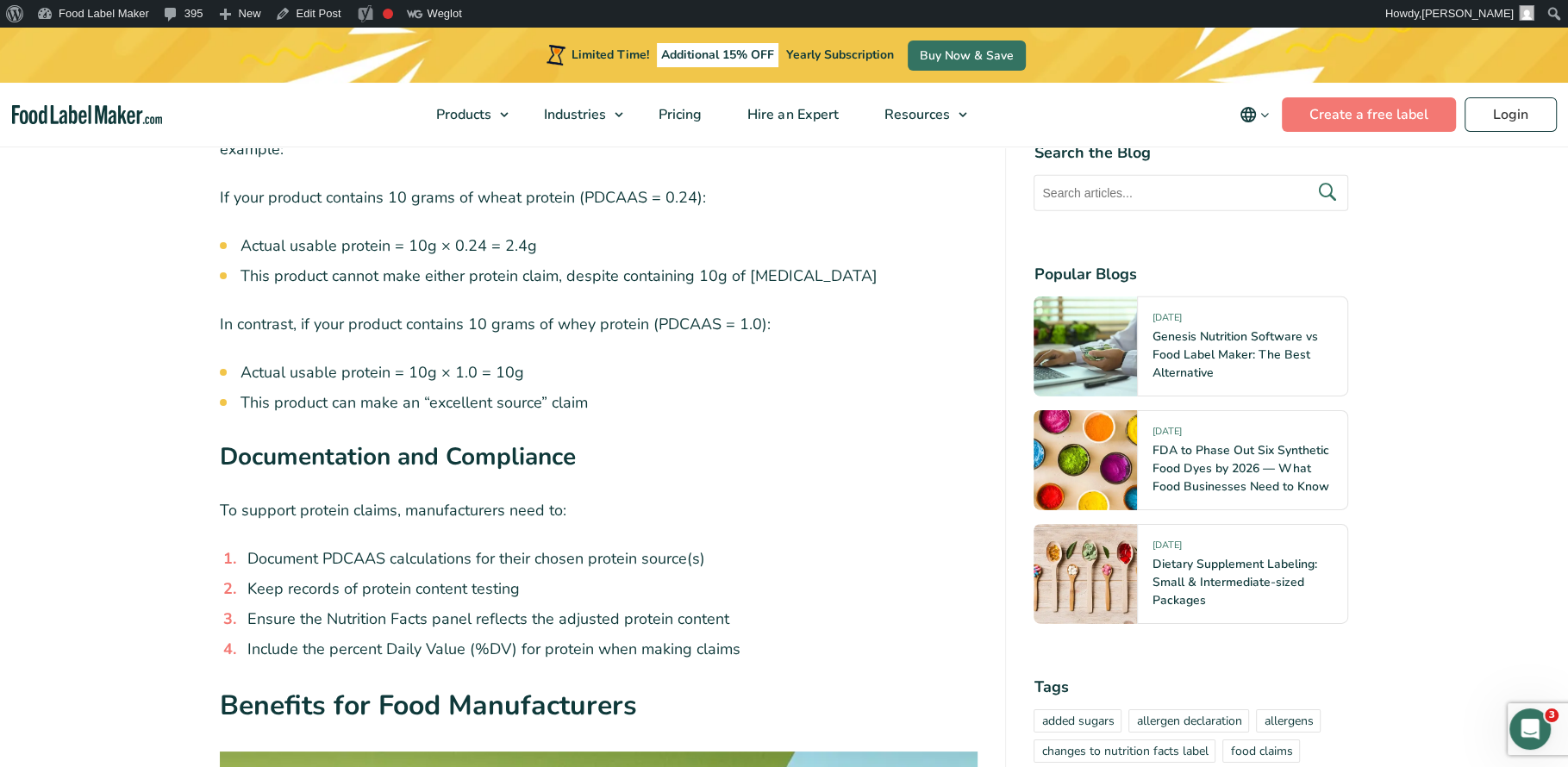
scroll to position [4796, 0]
